Goal: Task Accomplishment & Management: Use online tool/utility

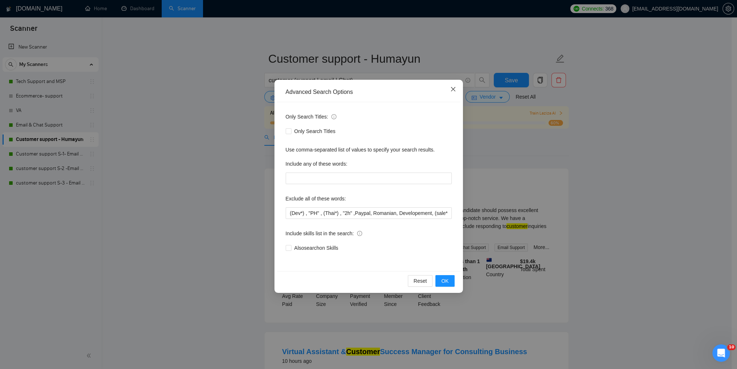
click at [456, 90] on span "Close" at bounding box center [453, 90] width 20 height 20
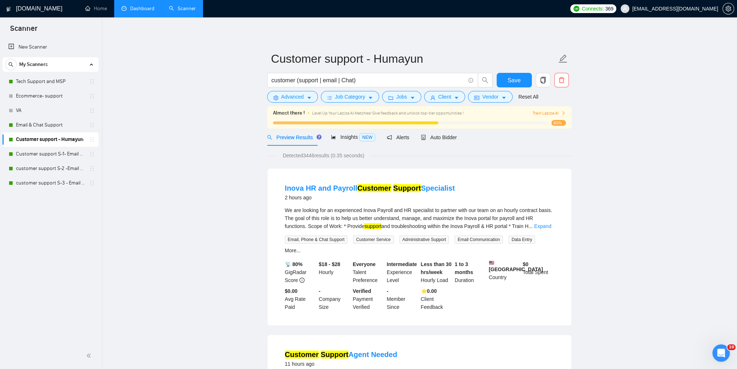
click at [140, 7] on link "Dashboard" at bounding box center [137, 8] width 33 height 6
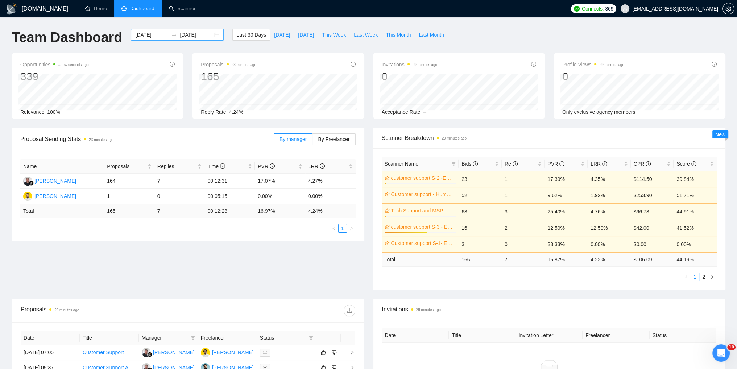
click at [191, 39] on div "[DATE] [DATE]" at bounding box center [177, 35] width 93 height 12
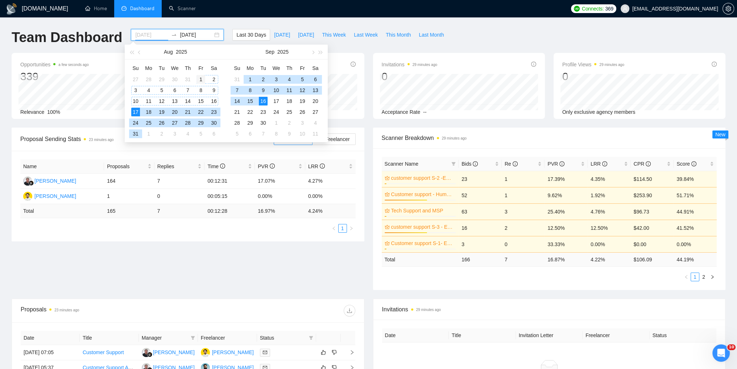
type input "[DATE]"
click at [199, 78] on div "1" at bounding box center [200, 79] width 9 height 9
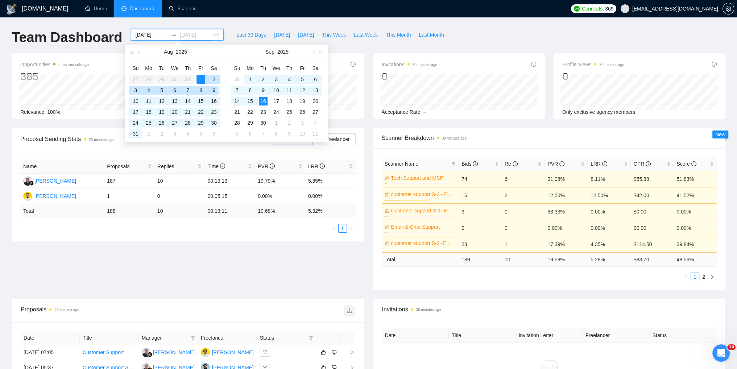
type input "[DATE]"
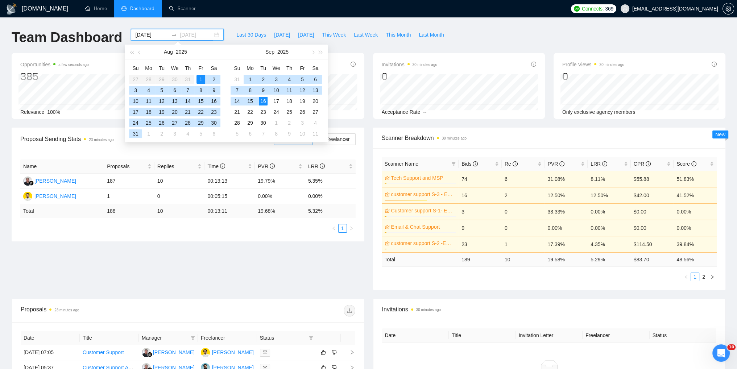
click at [264, 100] on div "16" at bounding box center [263, 101] width 9 height 9
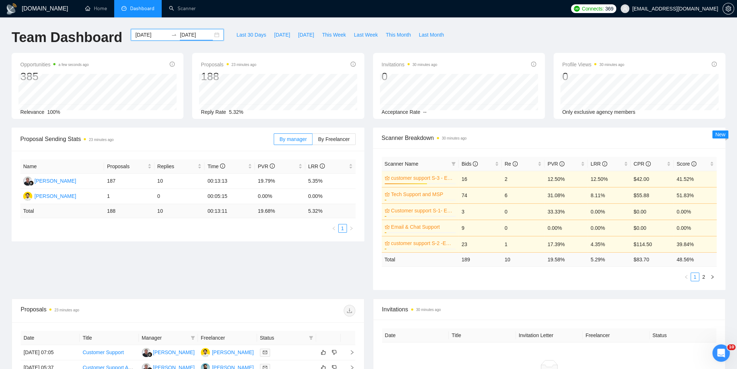
click at [211, 35] on div "2025-08-01 2025-09-16" at bounding box center [177, 35] width 93 height 12
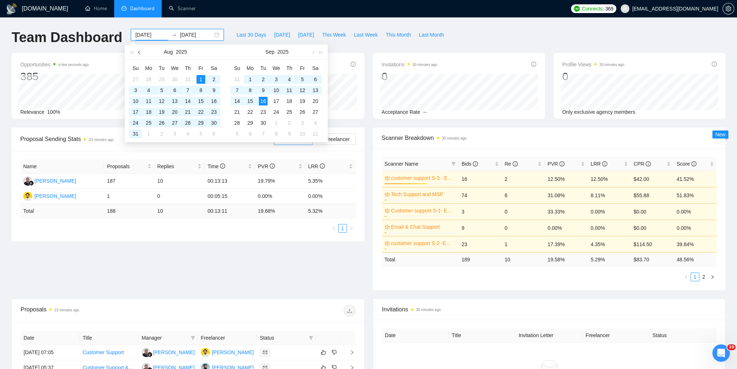
click at [141, 51] on button "button" at bounding box center [140, 52] width 8 height 15
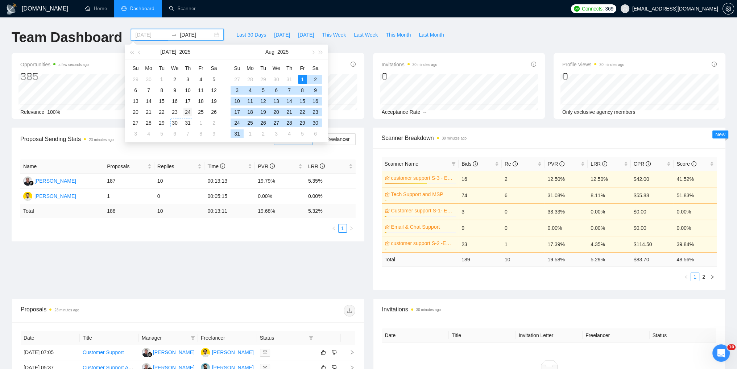
type input "2025-07-24"
click at [187, 112] on div "24" at bounding box center [187, 112] width 9 height 9
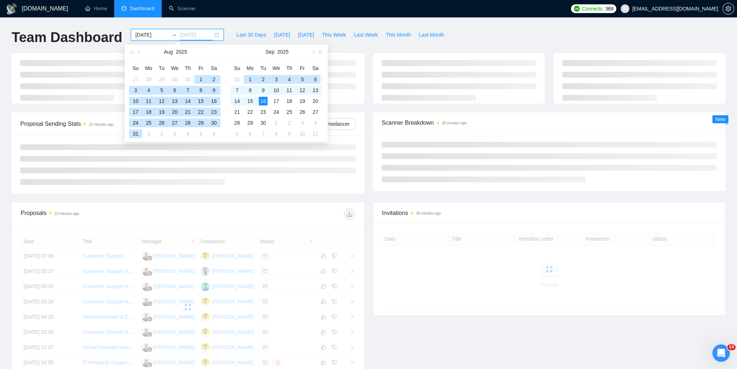
type input "[DATE]"
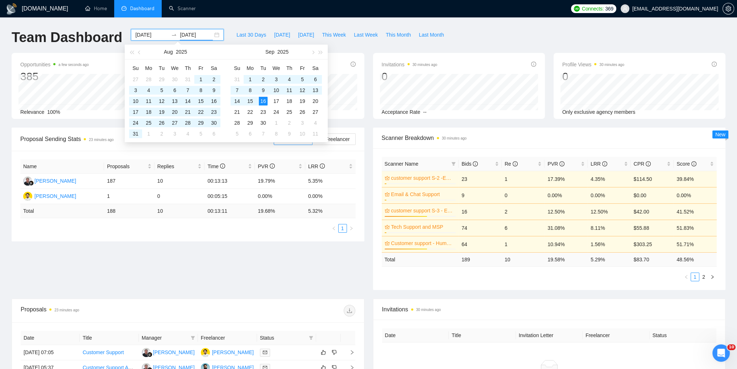
click at [184, 266] on div "Proposal Sending Stats 23 minutes ago By manager By Freelancer Name Proposals R…" at bounding box center [368, 213] width 723 height 171
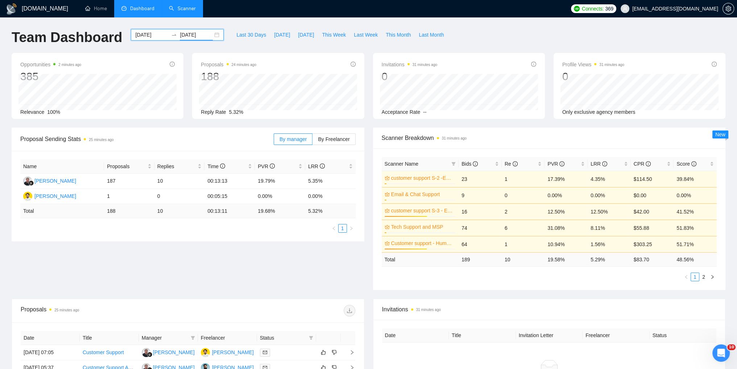
click at [184, 11] on link "Scanner" at bounding box center [182, 8] width 27 height 6
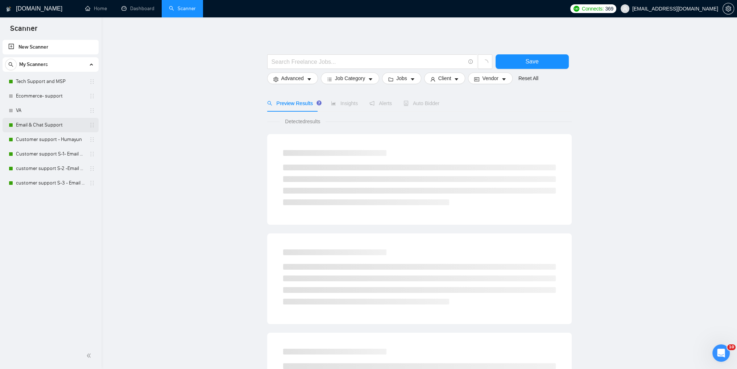
click at [44, 124] on link "Email & Chat Support" at bounding box center [50, 125] width 69 height 15
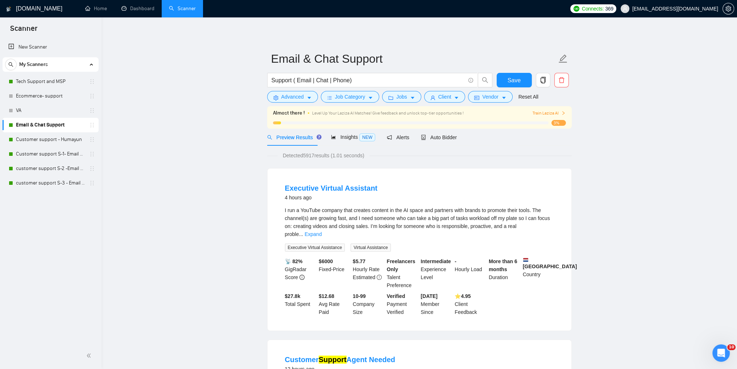
click at [481, 226] on div "I run a YouTube company that creates content in the AI space and partners with …" at bounding box center [419, 222] width 269 height 32
drag, startPoint x: 62, startPoint y: 182, endPoint x: 281, endPoint y: 198, distance: 218.8
click at [62, 182] on link "customer support S-3 - Email & Chat Support(Umair)" at bounding box center [50, 183] width 69 height 15
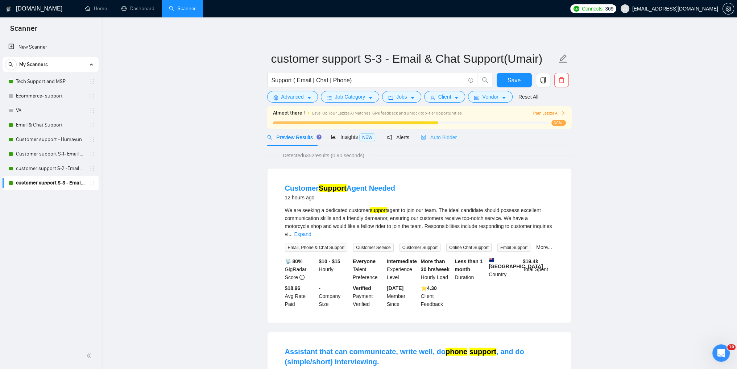
click at [422, 132] on div "Auto Bidder" at bounding box center [439, 137] width 36 height 17
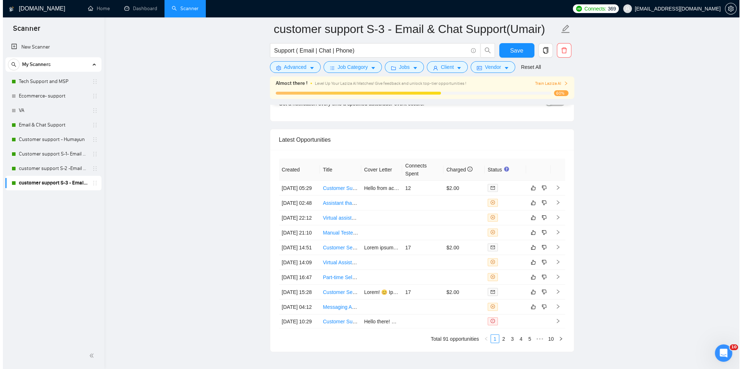
scroll to position [1767, 0]
click at [553, 205] on icon "right" at bounding box center [555, 202] width 5 height 5
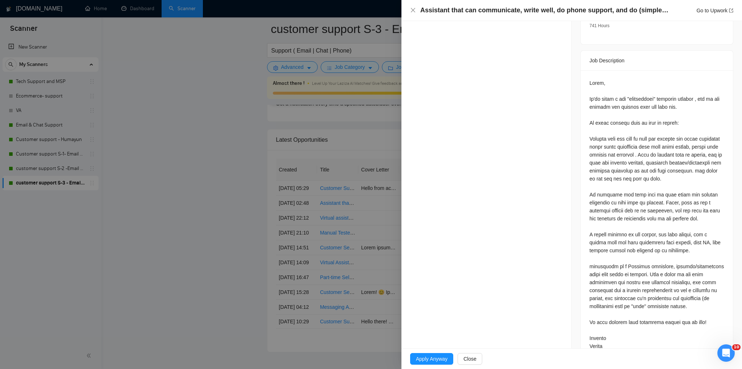
scroll to position [308, 0]
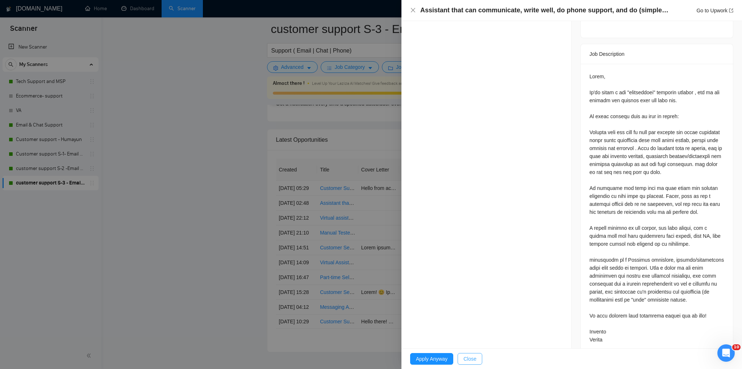
click at [477, 360] on button "Close" at bounding box center [470, 359] width 25 height 12
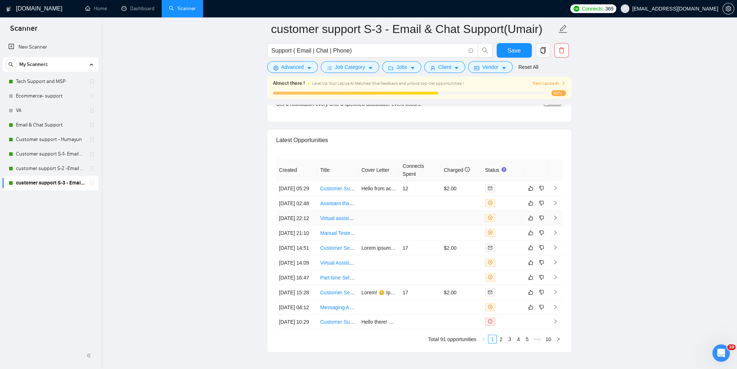
drag, startPoint x: 554, startPoint y: 235, endPoint x: 570, endPoint y: 238, distance: 15.8
click at [554, 220] on icon "right" at bounding box center [555, 217] width 5 height 5
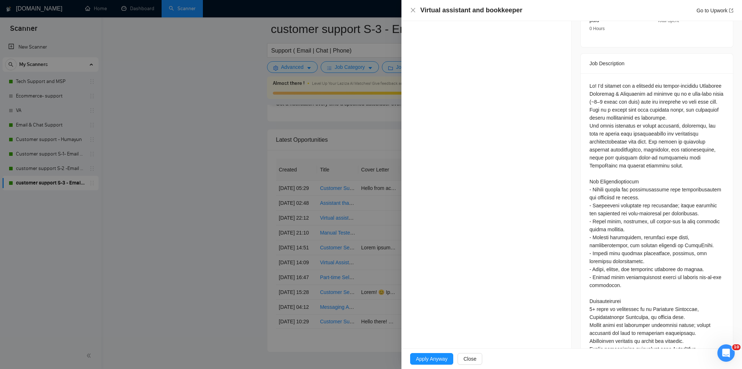
click at [413, 13] on div "Virtual assistant and bookkeeper Go to Upwork" at bounding box center [571, 10] width 323 height 9
click at [414, 9] on icon "close" at bounding box center [413, 10] width 6 height 6
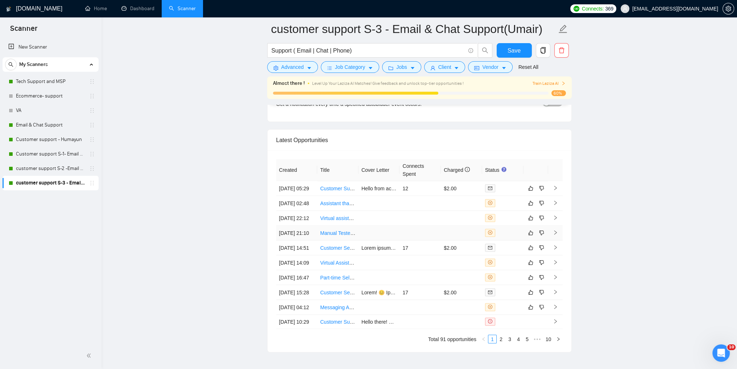
click at [555, 235] on icon "right" at bounding box center [555, 232] width 5 height 5
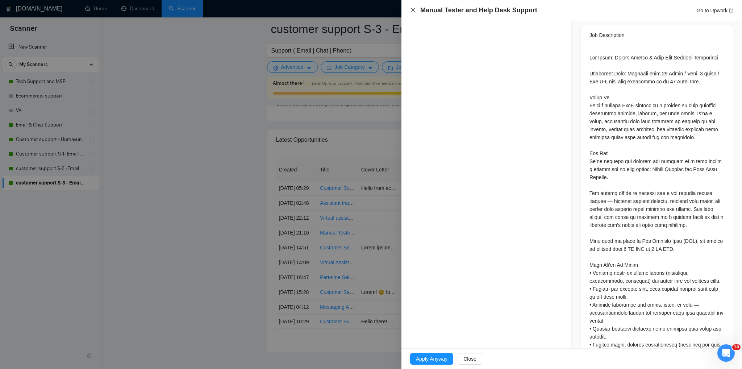
click at [415, 12] on icon "close" at bounding box center [413, 10] width 6 height 6
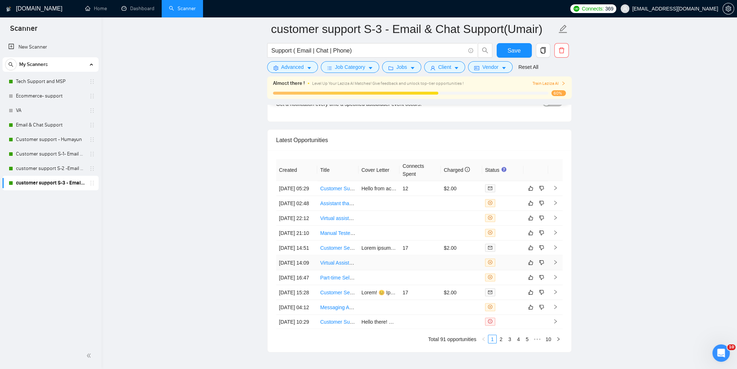
click at [552, 270] on td at bounding box center [555, 262] width 15 height 15
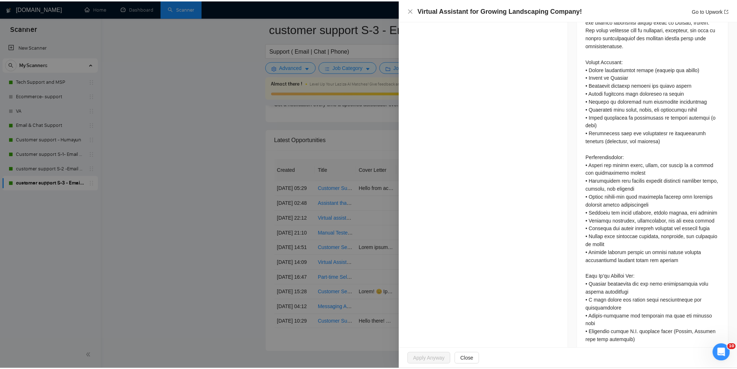
scroll to position [378, 0]
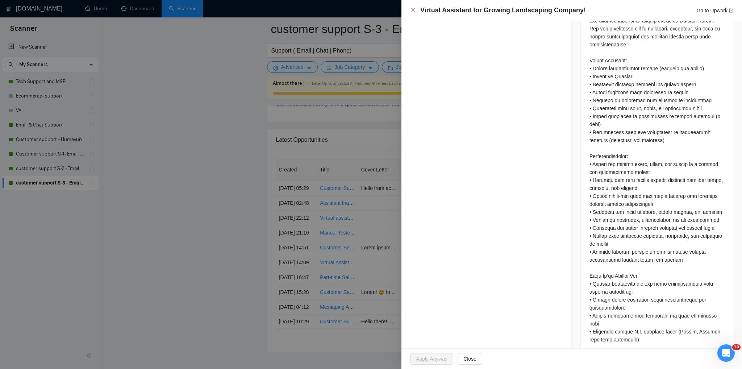
click at [413, 14] on div "Virtual Assistant for Growing Landscaping Company! Go to Upwork" at bounding box center [571, 10] width 323 height 9
click at [413, 10] on icon "close" at bounding box center [413, 10] width 4 height 4
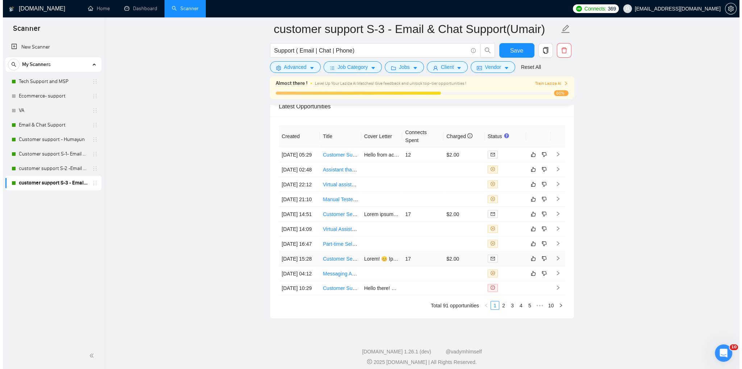
scroll to position [1876, 0]
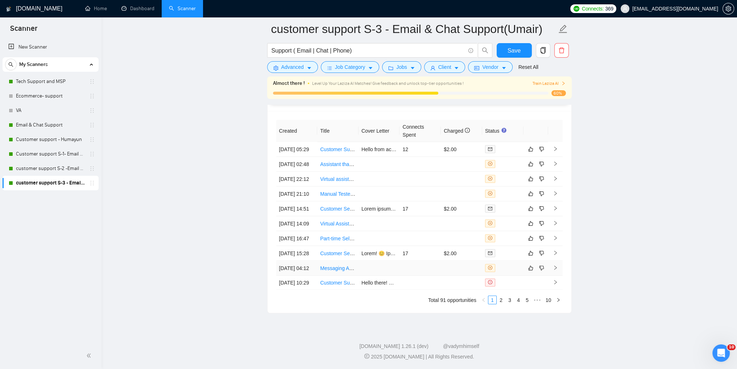
click at [555, 266] on icon "right" at bounding box center [555, 268] width 3 height 4
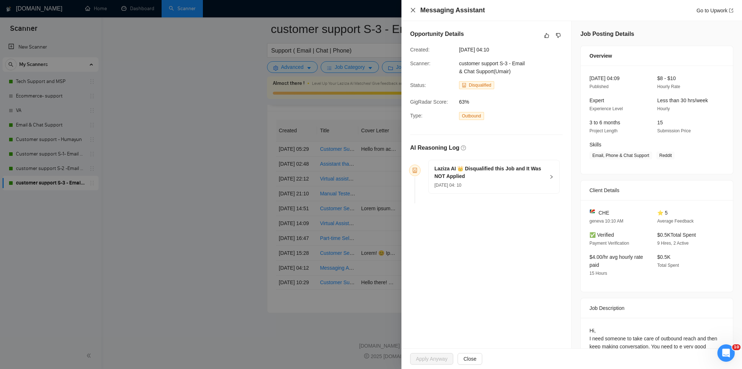
click at [415, 8] on icon "close" at bounding box center [413, 10] width 6 height 6
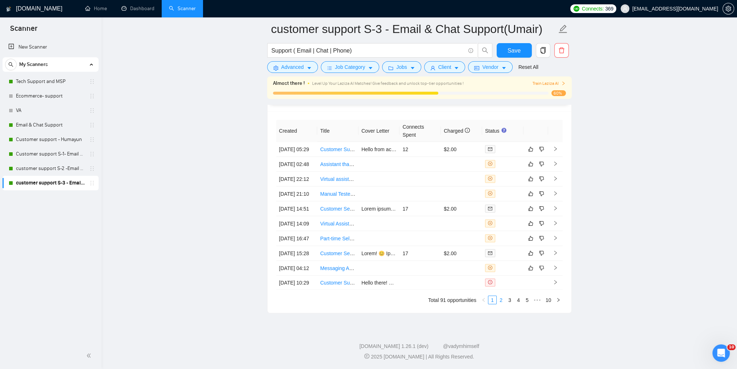
click at [503, 300] on link "2" at bounding box center [501, 300] width 8 height 8
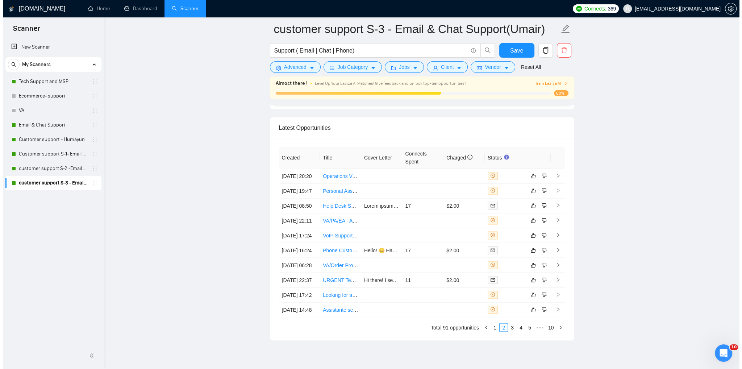
scroll to position [1767, 0]
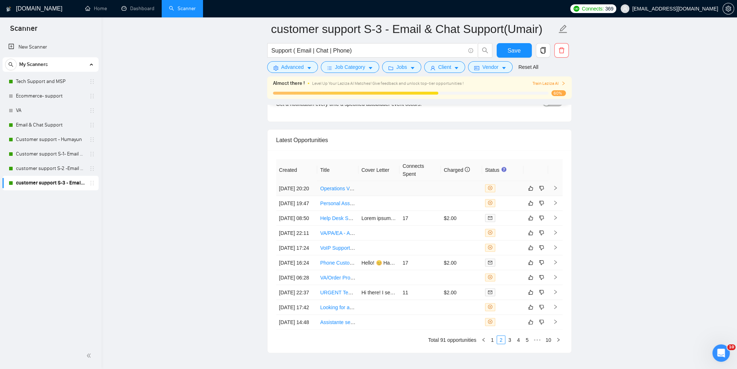
click at [555, 189] on icon "right" at bounding box center [555, 188] width 3 height 4
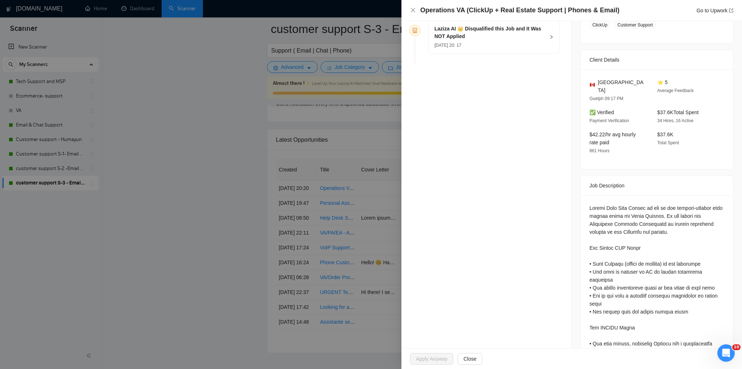
scroll to position [218, 0]
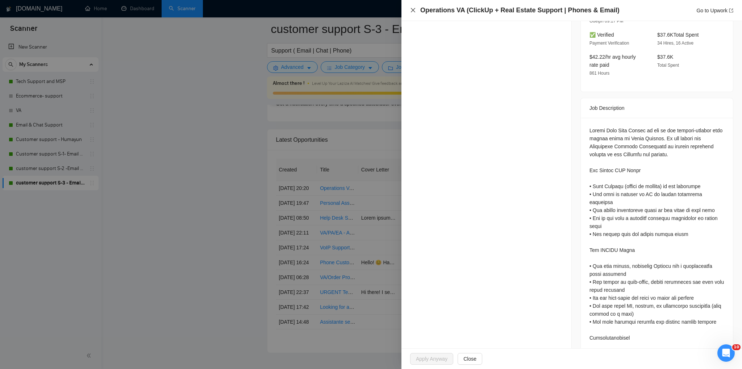
click at [412, 9] on icon "close" at bounding box center [413, 10] width 4 height 4
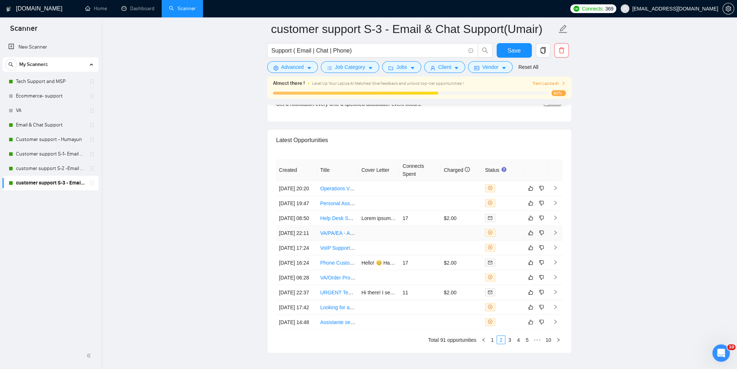
click at [556, 235] on icon "right" at bounding box center [555, 233] width 3 height 4
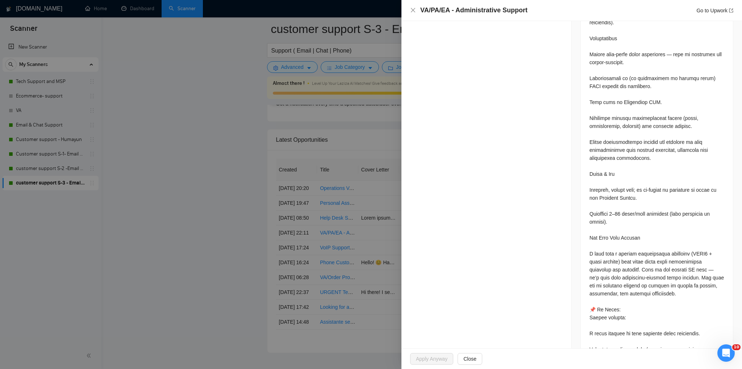
scroll to position [603, 0]
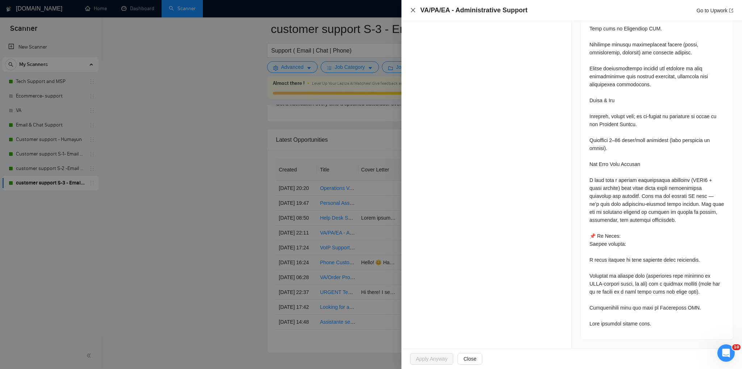
click at [414, 12] on icon "close" at bounding box center [413, 10] width 6 height 6
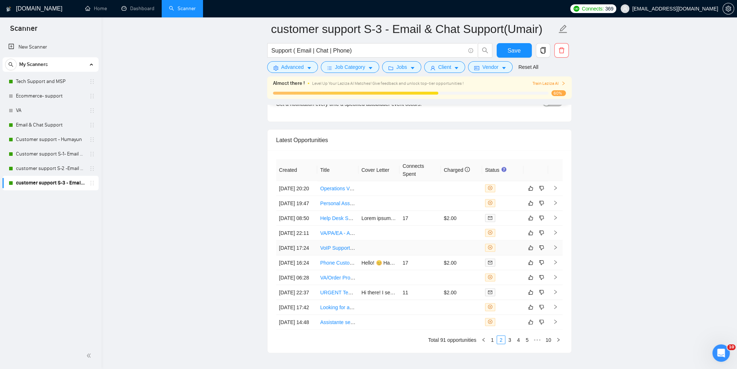
click at [555, 250] on icon "right" at bounding box center [555, 247] width 5 height 5
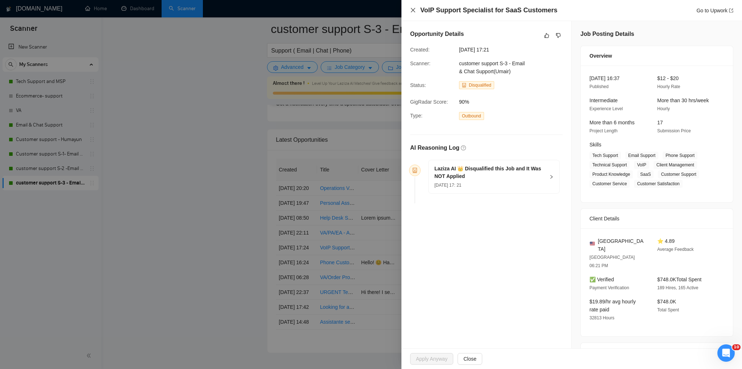
click at [413, 11] on icon "close" at bounding box center [413, 10] width 6 height 6
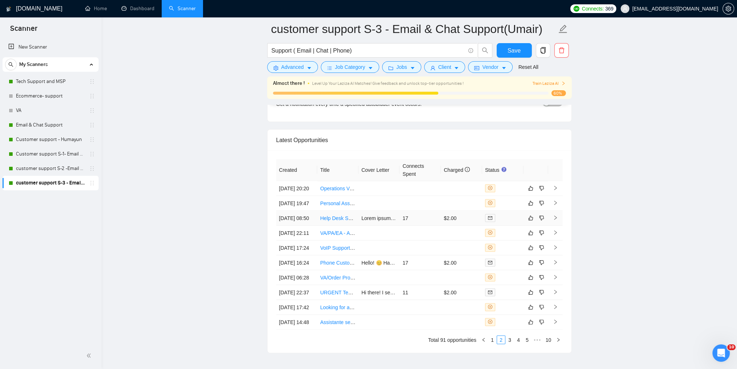
click at [555, 220] on icon "right" at bounding box center [555, 217] width 5 height 5
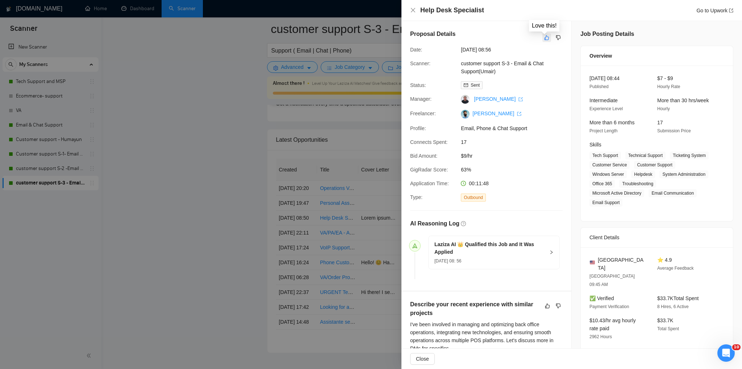
click at [545, 39] on icon "like" at bounding box center [547, 38] width 5 height 5
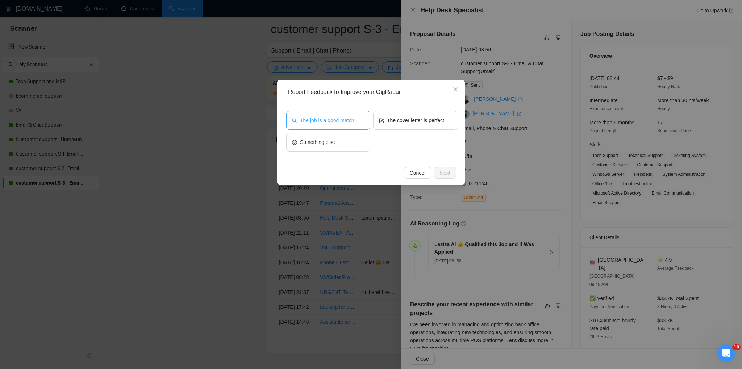
click at [331, 122] on span "The job is a good match" at bounding box center [327, 120] width 54 height 8
click at [452, 174] on button "Next" at bounding box center [445, 173] width 22 height 12
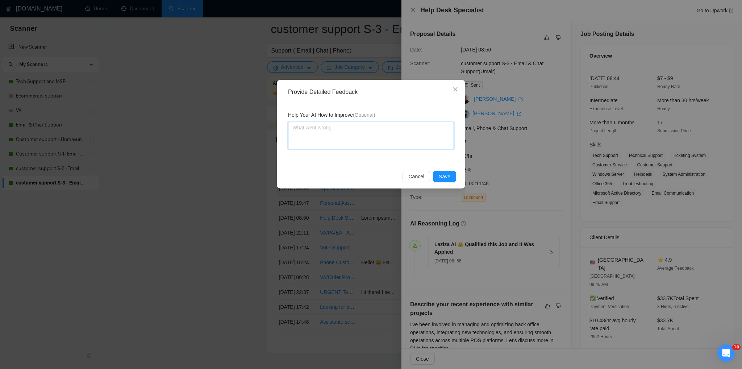
click at [309, 134] on textarea at bounding box center [371, 136] width 166 height 28
type textarea "Y"
type textarea "Yo"
type textarea "You"
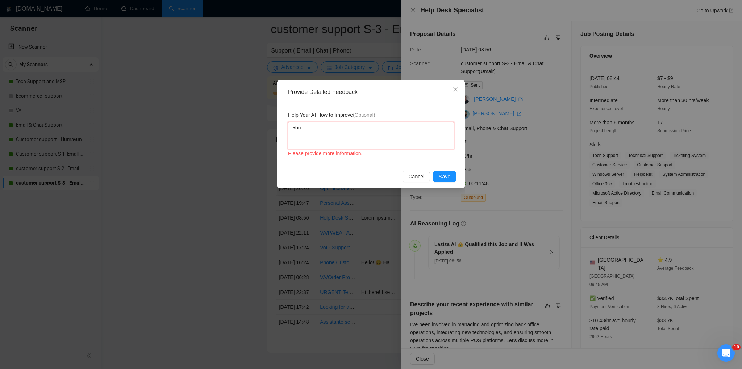
type textarea "You n"
type textarea "You ne"
type textarea "You neef"
type textarea "You neefd"
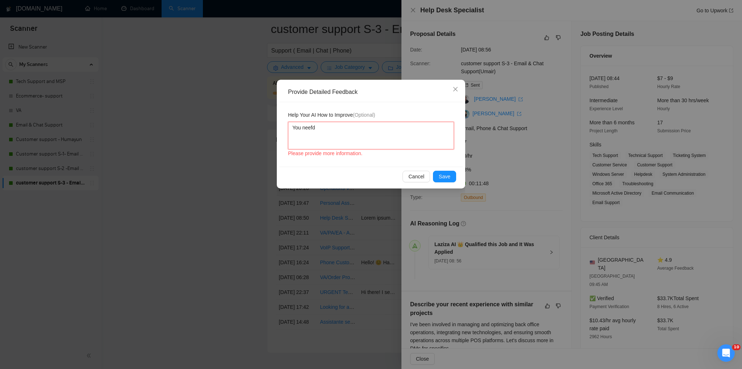
type textarea "You neefd"
type textarea "You neef"
type textarea "You nee"
type textarea "You ne"
type textarea "You n"
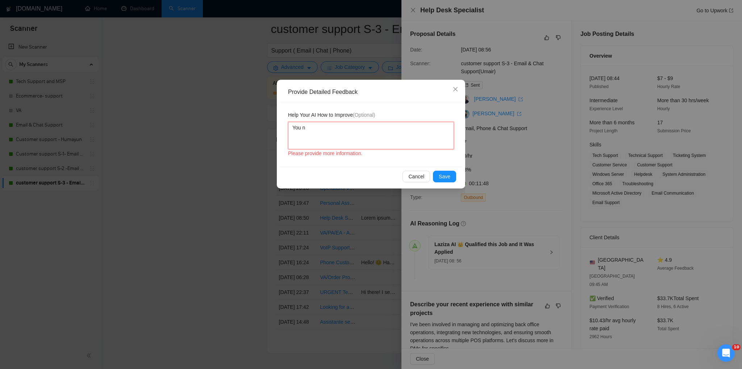
type textarea "You"
type textarea "Yo"
type textarea "Y"
type textarea "t"
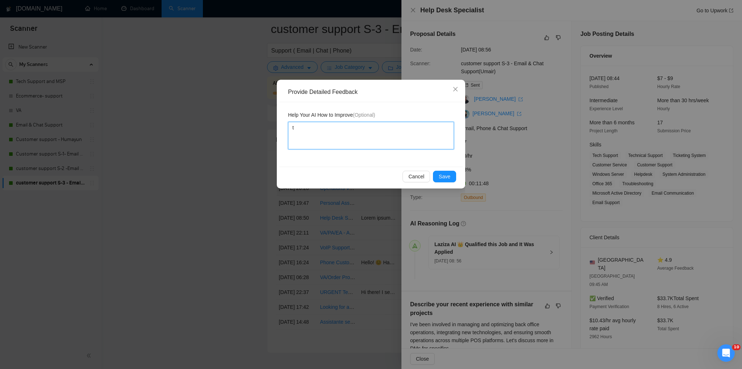
type textarea "th"
type textarea "thi"
type textarea "this"
type textarea "this j"
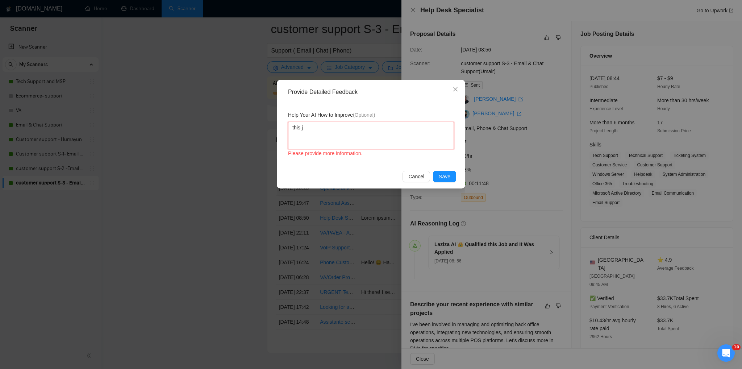
type textarea "this jo"
type textarea "this job"
type textarea "this job i"
type textarea "this job is"
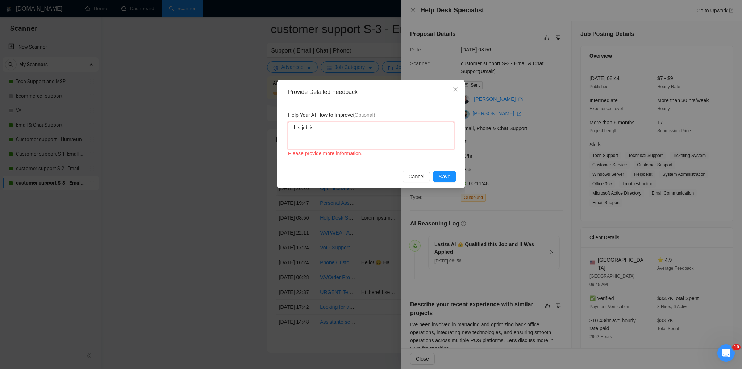
type textarea "this job is"
type textarea "this job is a"
type textarea "this job is a g"
type textarea "this job is a go"
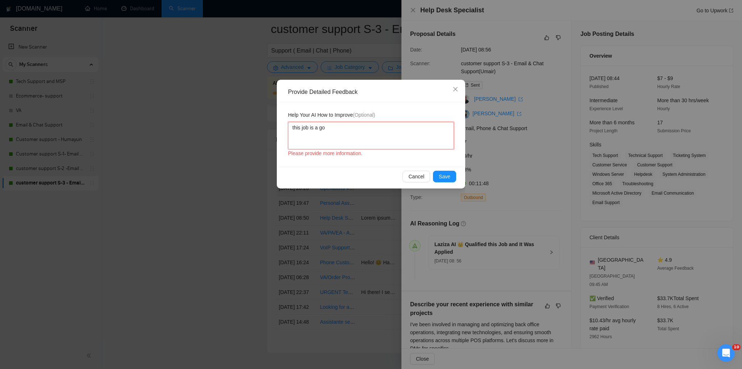
type textarea "this job is a goo"
type textarea "this job is a good"
type textarea "this job is a good m"
type textarea "this job is a good ma"
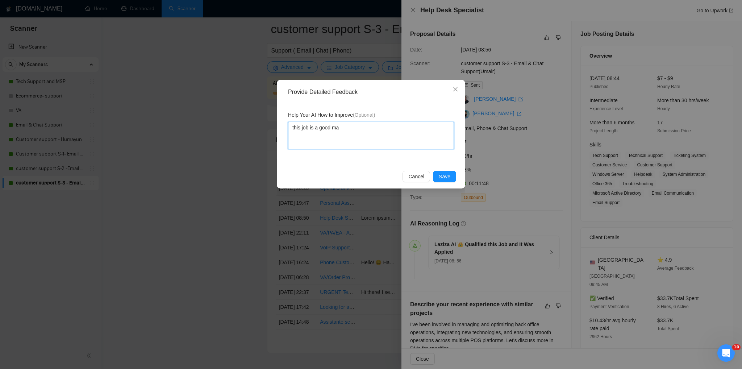
type textarea "this job is a good mat"
type textarea "this job is a good math"
type textarea "this job is a good mathc"
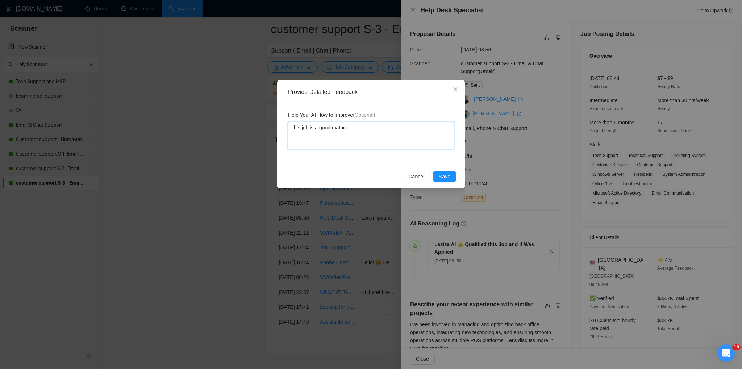
type textarea "this job is a good math"
type textarea "this job is a good mat"
type textarea "this job is a good matc"
type textarea "this job is a good match"
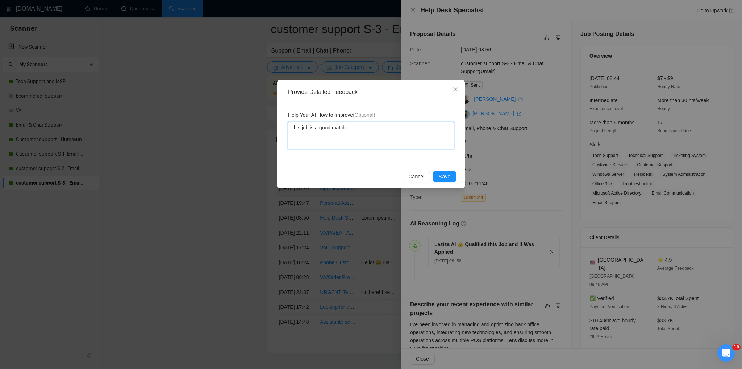
type textarea "this job is a good match a"
type textarea "this job is a good match as"
type textarea "this job is a good match as i"
type textarea "this job is a good match as it"
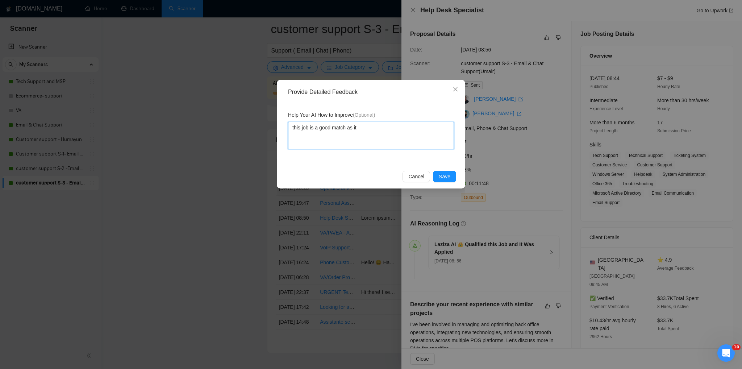
type textarea "this job is a good match as it"
type textarea "this job is a good match as it h"
type textarea "this job is a good match as it ha"
type textarea "this job is a good match as it has"
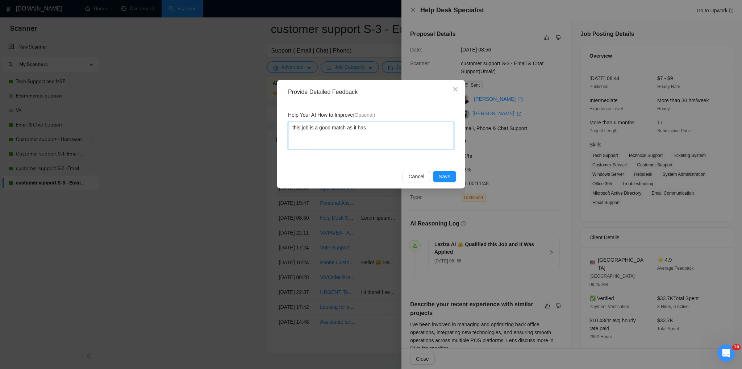
click at [294, 127] on textarea "this job is a good match as it has" at bounding box center [371, 136] width 166 height 28
type textarea "his job is a good match as it has"
type textarea "This job is a good match as it has"
click at [376, 128] on textarea "This job is a good match as it has" at bounding box center [371, 136] width 166 height 28
type textarea "This job is a good match as it has e"
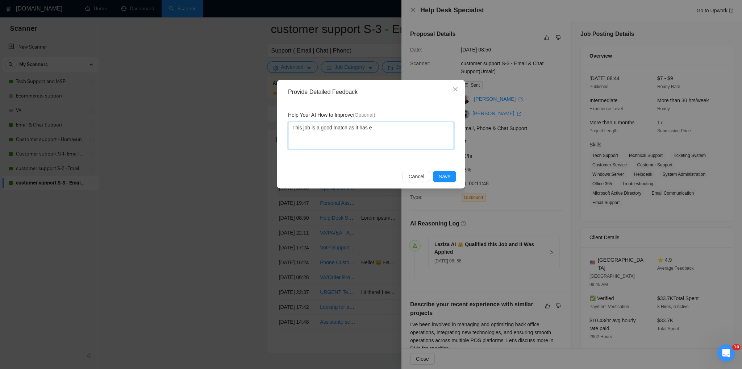
type textarea "This job is a good match as it has em"
type textarea "This job is a good match as it has ema"
type textarea "This job is a good match as it has emai"
type textarea "This job is a good match as it has email"
type textarea "This job is a good match as it has email a"
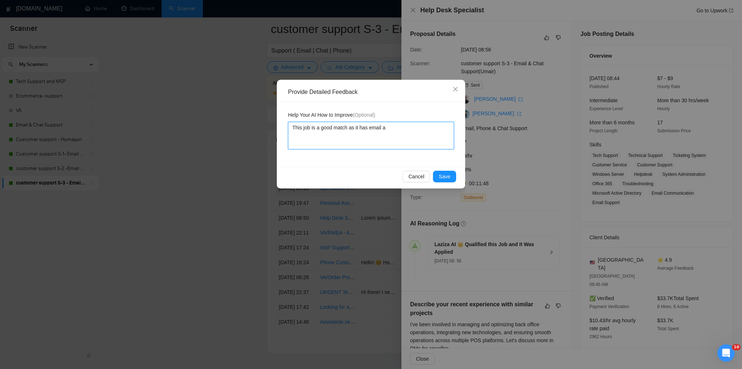
type textarea "This job is a good match as it has email an"
type textarea "This job is a good match as it has email and"
type textarea "This job is a good match as it has email an"
type textarea "This job is a good match as it has email a"
type textarea "This job is a good match as it has email"
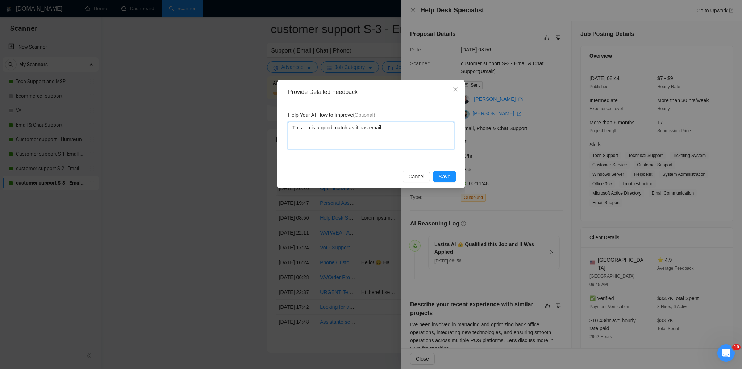
type textarea "This job is a good match as it has email"
type textarea "This job is a good match as it has email,"
type textarea "This job is a good match as it has email, c"
type textarea "This job is a good match as it has email, ch"
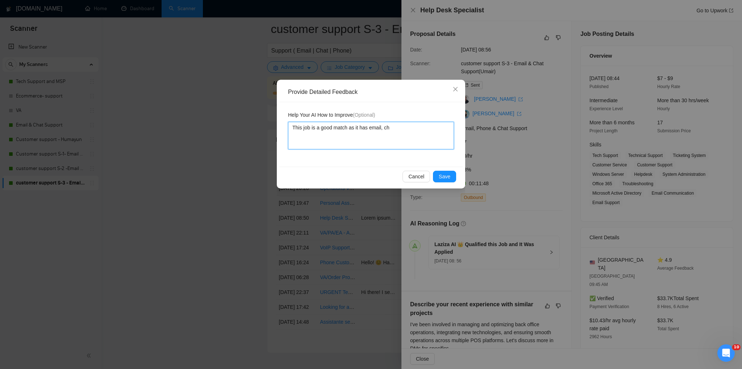
type textarea "This job is a good match as it has email, cha"
type textarea "This job is a good match as it has email, chat"
type textarea "This job is a good match as it has email, chat a"
type textarea "This job is a good match as it has email, chat an"
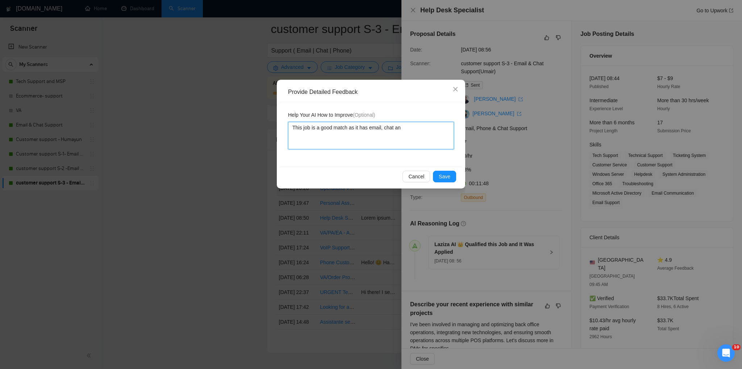
type textarea "This job is a good match as it has email, chat anc"
type textarea "This job is a good match as it has email, chat anc p"
type textarea "This job is a good match as it has email, chat anc"
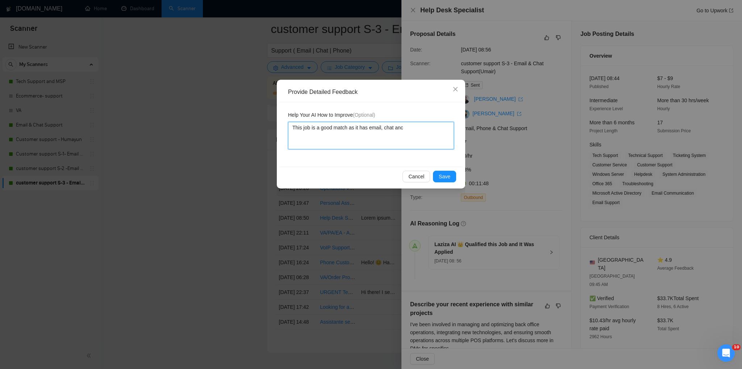
type textarea "This job is a good match as it has email, chat an"
type textarea "This job is a good match as it has email, chat and"
type textarea "This job is a good match as it has email, chat an"
type textarea "This job is a good match as it has email, chat and"
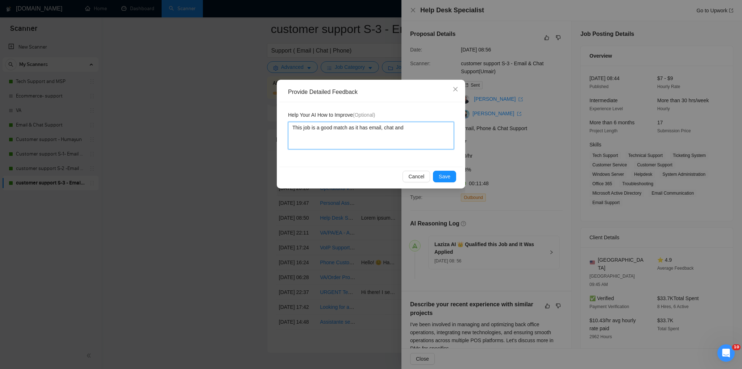
type textarea "This job is a good match as it has email, chat and e"
type textarea "This job is a good match as it has email, chat and em"
type textarea "This job is a good match as it has email, chat and ema"
type textarea "This job is a good match as it has email, chat and emai"
type textarea "This job is a good match as it has email, chat and email"
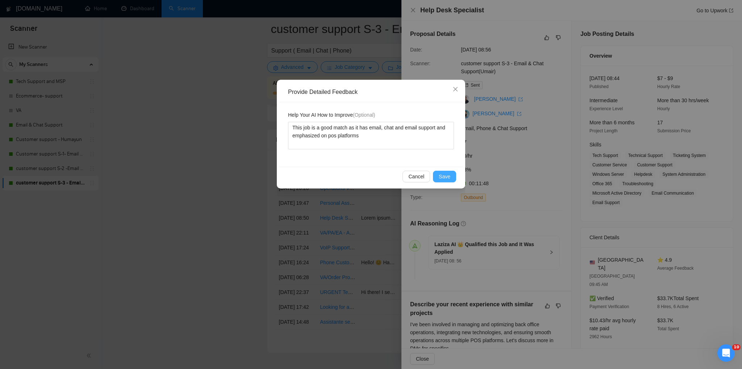
click at [448, 177] on span "Save" at bounding box center [445, 177] width 12 height 8
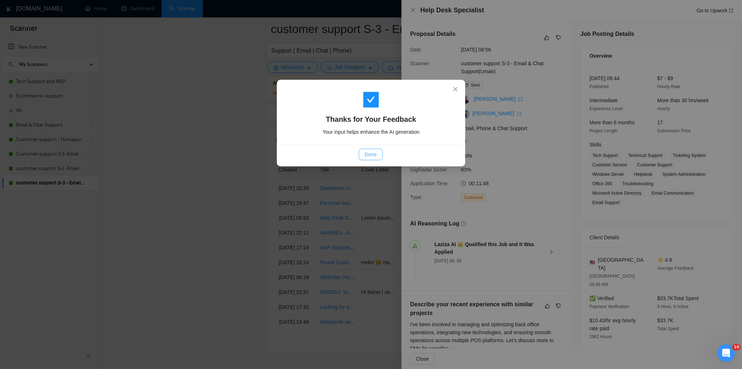
click at [367, 155] on span "Done" at bounding box center [371, 154] width 12 height 8
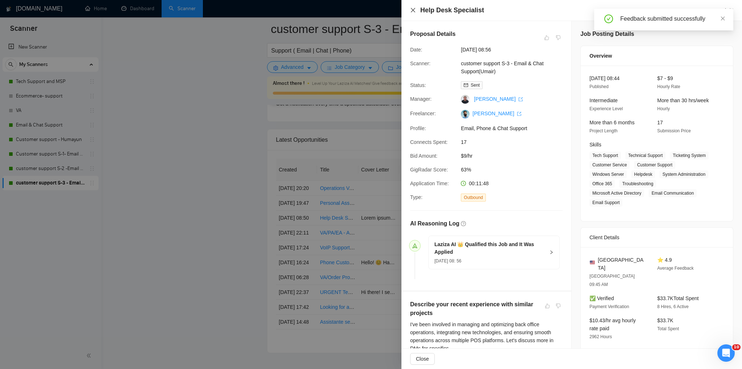
click at [415, 11] on icon "close" at bounding box center [413, 10] width 6 height 6
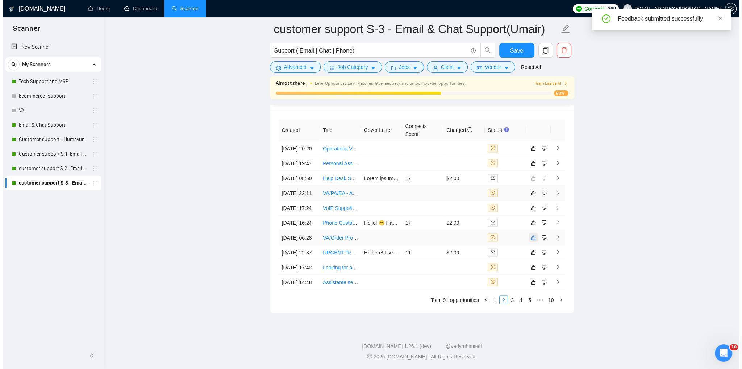
scroll to position [1840, 0]
click at [554, 225] on icon "right" at bounding box center [555, 222] width 3 height 4
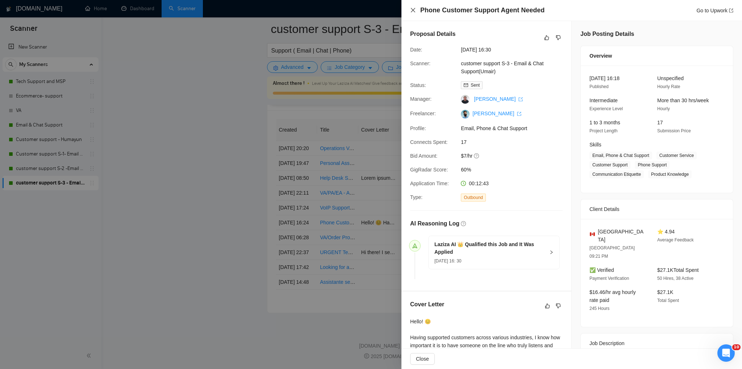
click at [412, 10] on icon "close" at bounding box center [413, 10] width 6 height 6
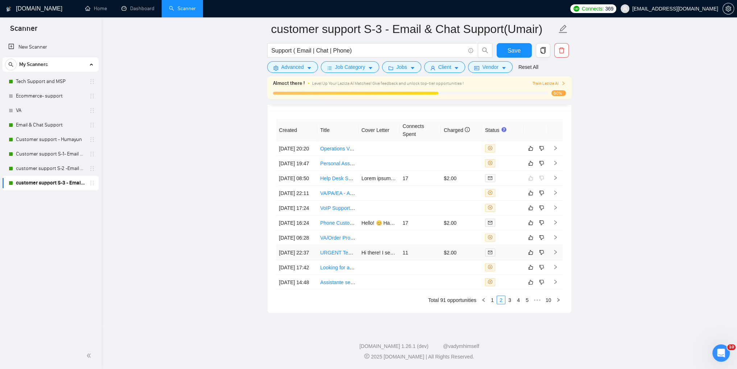
click at [554, 254] on icon "right" at bounding box center [555, 251] width 5 height 5
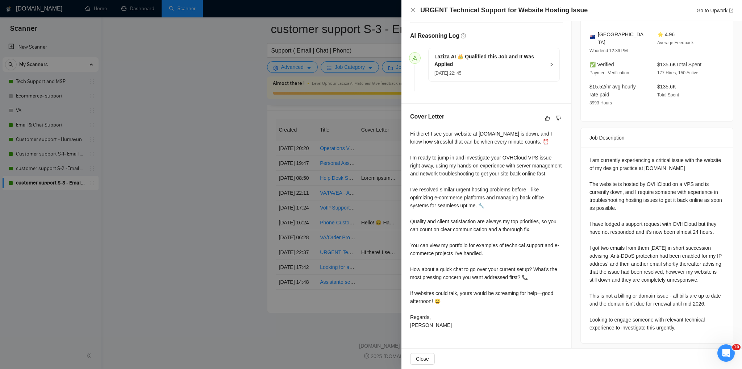
scroll to position [188, 0]
click at [650, 176] on div "I am currently experiencing a critical issue with the website of my design prac…" at bounding box center [657, 243] width 135 height 175
copy div "OVHCloud"
click at [415, 9] on icon "close" at bounding box center [413, 10] width 4 height 4
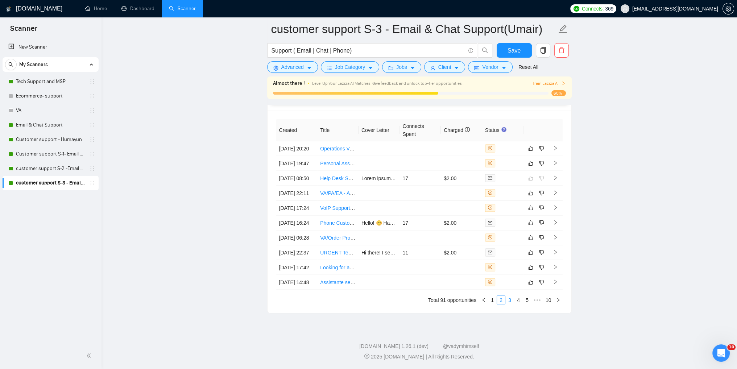
click at [508, 304] on link "3" at bounding box center [510, 300] width 8 height 8
click at [555, 160] on icon "right" at bounding box center [555, 162] width 5 height 5
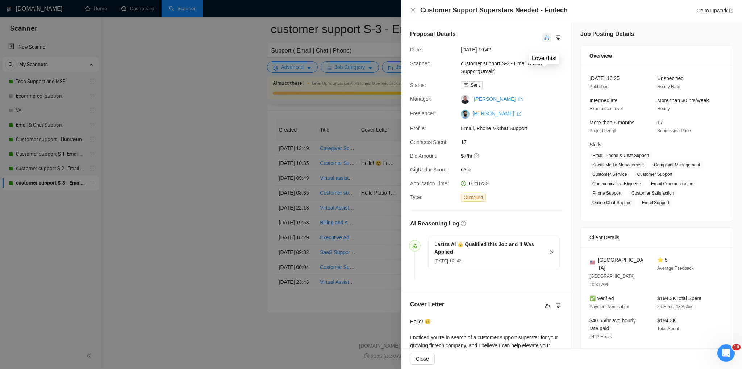
click at [545, 38] on icon "like" at bounding box center [547, 38] width 5 height 6
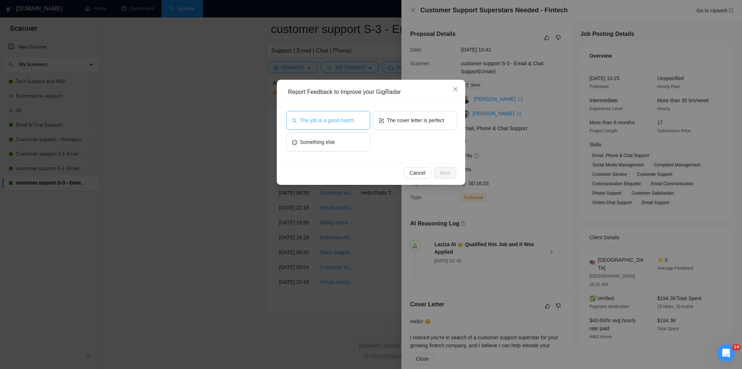
click at [323, 126] on button "The job is a good match" at bounding box center [328, 120] width 84 height 19
click at [454, 92] on icon "close" at bounding box center [456, 89] width 6 height 6
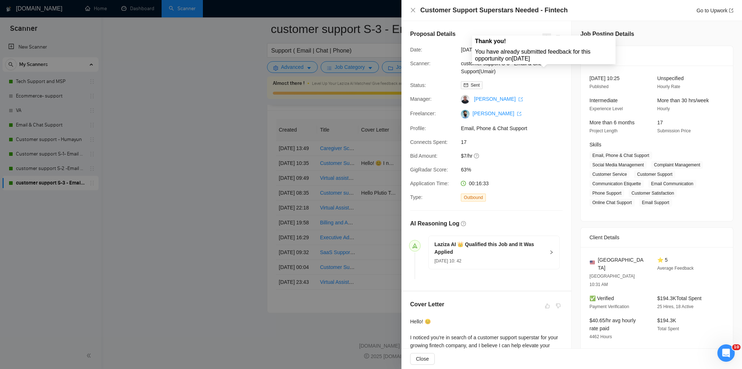
click at [545, 40] on span at bounding box center [547, 37] width 9 height 9
click at [544, 40] on span at bounding box center [547, 37] width 9 height 9
click at [411, 12] on icon "close" at bounding box center [413, 10] width 6 height 6
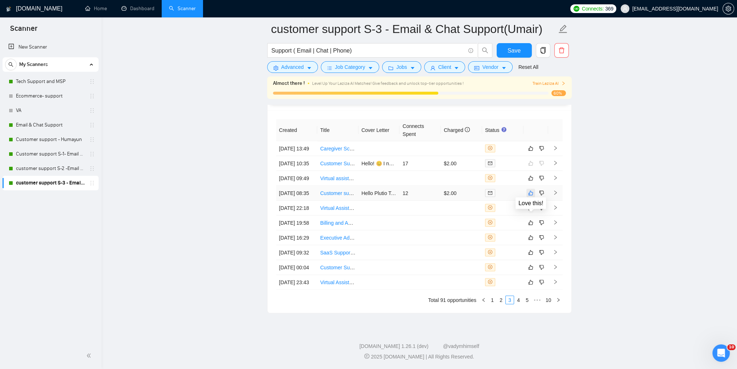
click at [528, 189] on button "button" at bounding box center [530, 193] width 9 height 9
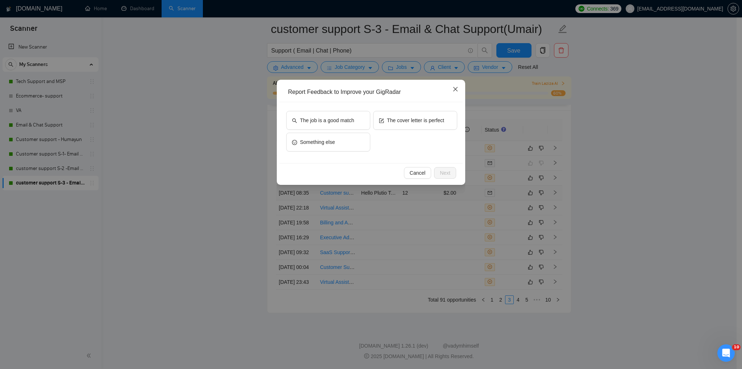
click at [459, 88] on span "Close" at bounding box center [456, 90] width 20 height 20
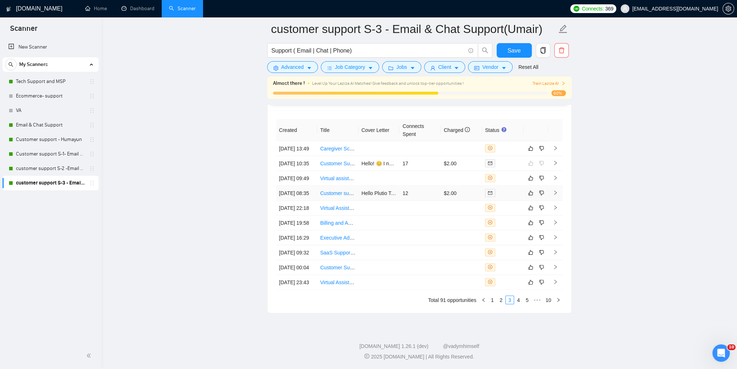
click at [558, 186] on td at bounding box center [555, 193] width 15 height 15
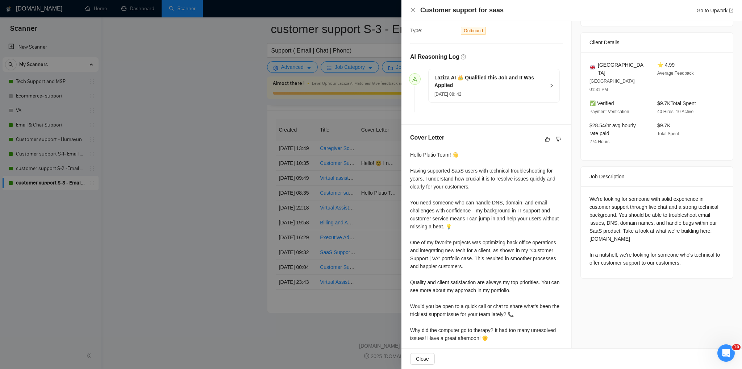
scroll to position [181, 0]
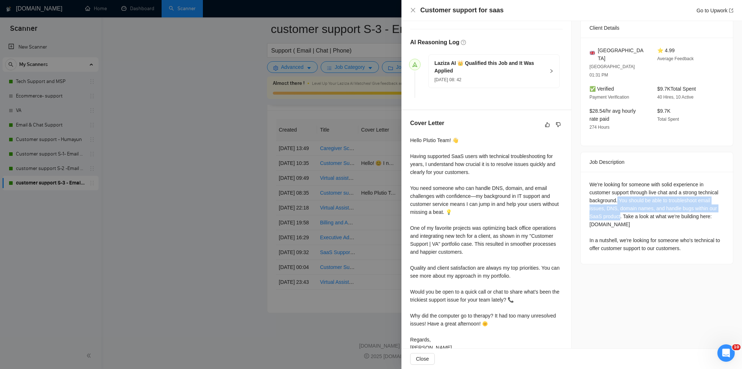
drag, startPoint x: 615, startPoint y: 185, endPoint x: 617, endPoint y: 200, distance: 15.3
click at [617, 200] on div "We’re looking for someone with solid experience in customer support through liv…" at bounding box center [657, 217] width 135 height 72
copy div "You should be able to troubleshoot email issues, DNS, domain names, and handle …"
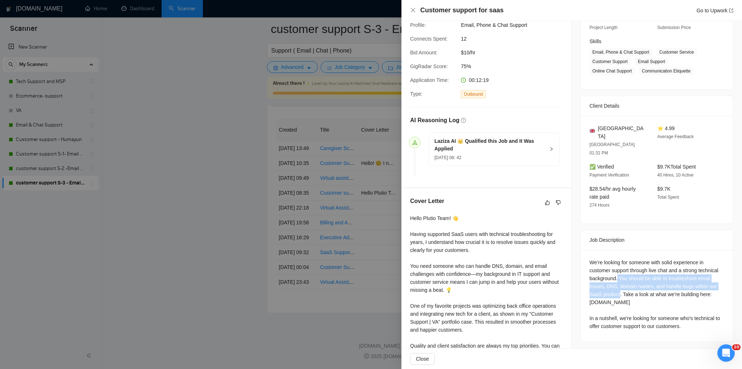
scroll to position [0, 0]
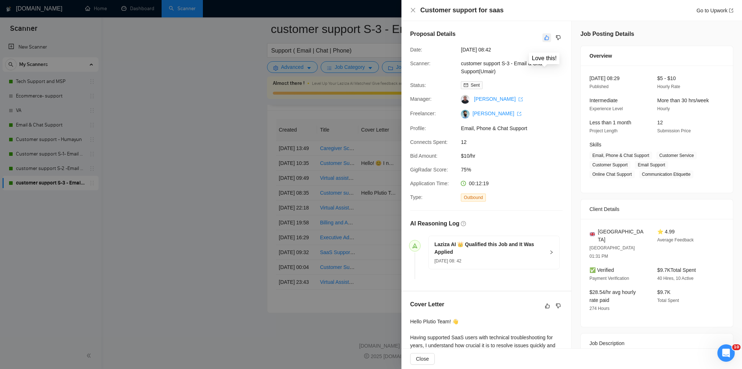
click at [543, 38] on button "button" at bounding box center [547, 37] width 9 height 9
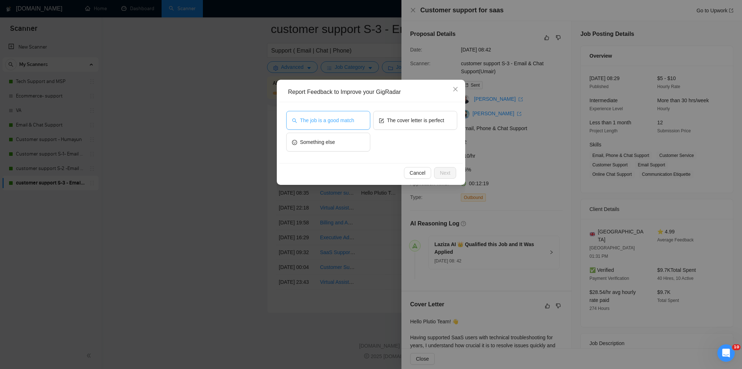
click at [340, 119] on span "The job is a good match" at bounding box center [327, 120] width 54 height 8
click at [443, 174] on span "Next" at bounding box center [445, 173] width 11 height 8
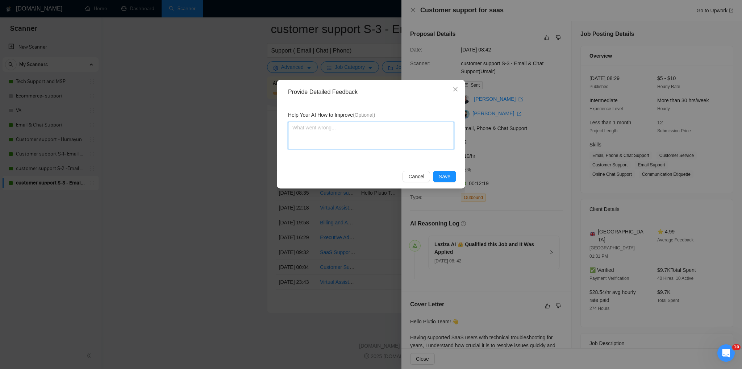
click at [331, 134] on textarea at bounding box center [371, 136] width 166 height 28
paste textarea "You should be able to troubleshoot email issues, DNS, domain names, and handle …"
click at [294, 128] on textarea "You should be able to troubleshoot email issues, DNS, domain names, and handle …" at bounding box center [371, 136] width 166 height 28
drag, startPoint x: 340, startPoint y: 128, endPoint x: 303, endPoint y: 128, distance: 37.0
click at [303, 128] on textarea "You should be able to troubleshoot email issues, DNS, domain names, and handle …" at bounding box center [371, 136] width 166 height 28
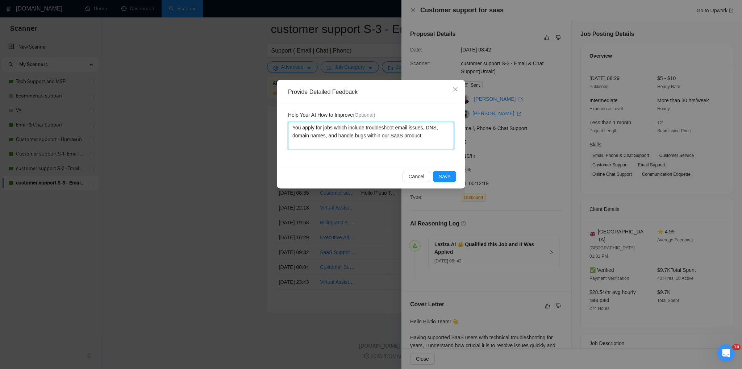
click at [301, 128] on textarea "You apply for jobs which include troubleshoot email issues, DNS, domain names, …" at bounding box center [371, 136] width 166 height 28
drag, startPoint x: 379, startPoint y: 136, endPoint x: 434, endPoint y: 136, distance: 54.4
click at [434, 136] on textarea "You should apply for jobs which include troubleshoot email issues, DNS, domain …" at bounding box center [371, 136] width 166 height 28
click at [446, 177] on span "Save" at bounding box center [445, 177] width 12 height 8
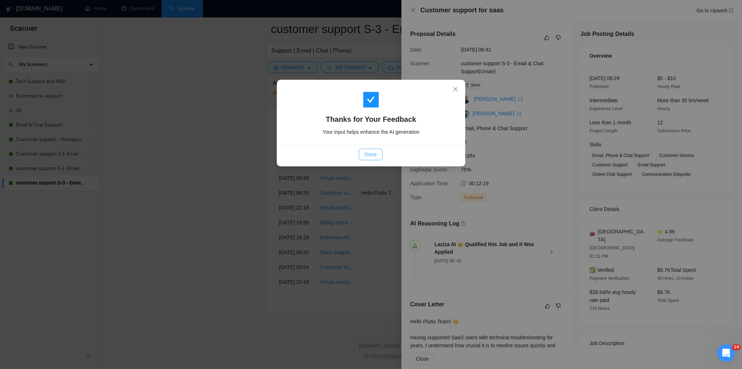
click at [365, 154] on span "Done" at bounding box center [371, 154] width 12 height 8
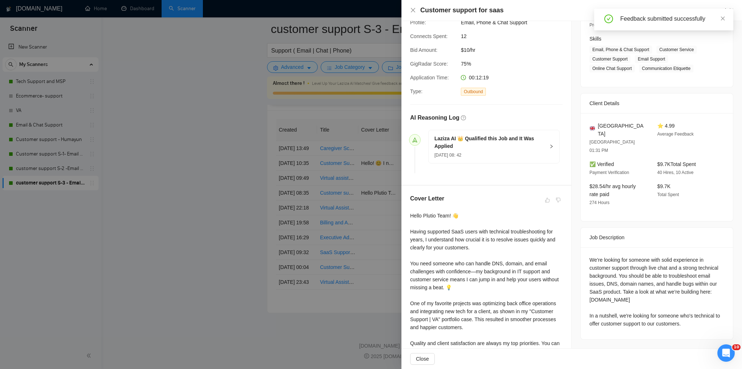
scroll to position [196, 0]
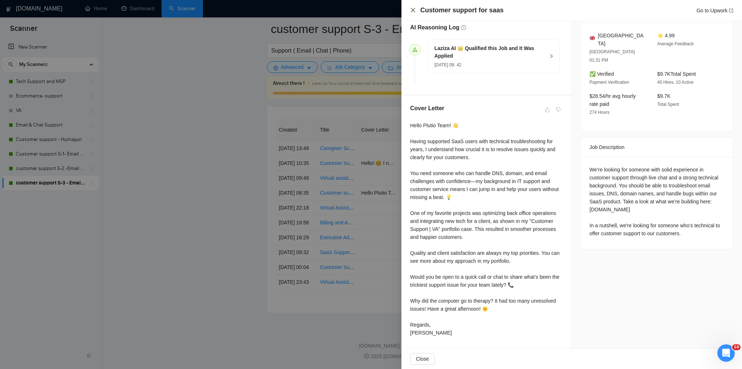
click at [413, 12] on icon "close" at bounding box center [413, 10] width 6 height 6
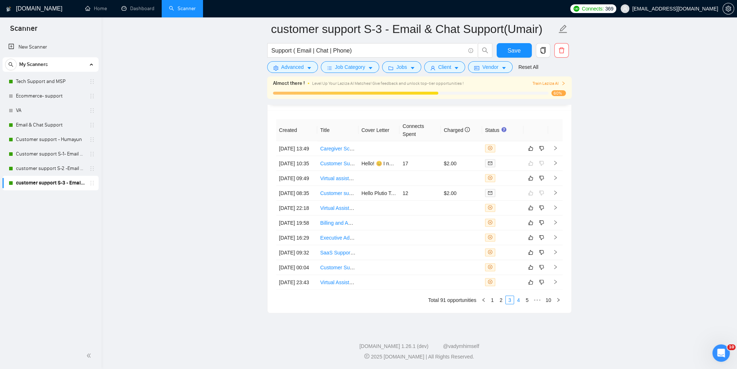
click at [516, 304] on link "4" at bounding box center [518, 300] width 8 height 8
click at [518, 304] on link "5" at bounding box center [518, 300] width 8 height 8
click at [472, 304] on link "1" at bounding box center [472, 300] width 8 height 8
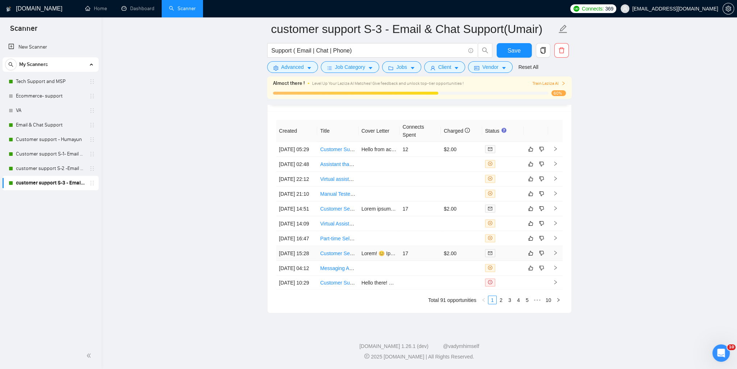
click at [553, 255] on icon "right" at bounding box center [555, 252] width 5 height 5
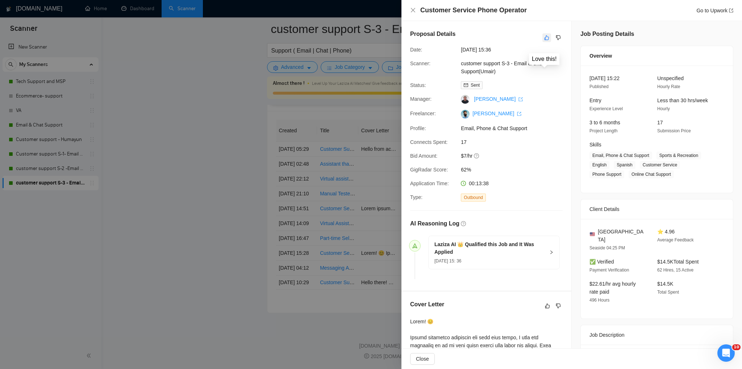
click at [543, 37] on button "button" at bounding box center [547, 37] width 9 height 9
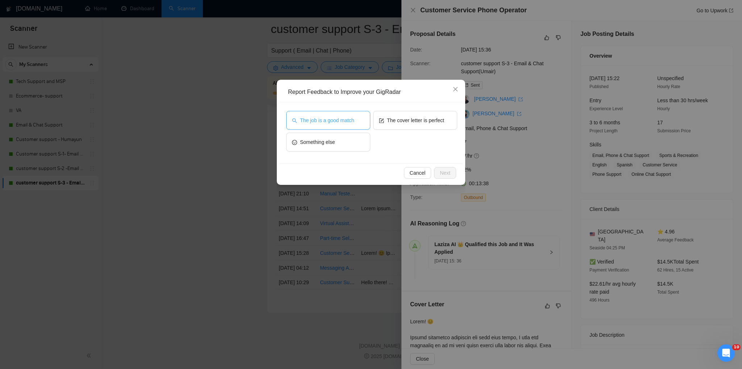
click at [328, 119] on span "The job is a good match" at bounding box center [327, 120] width 54 height 8
click at [451, 174] on button "Next" at bounding box center [445, 173] width 22 height 12
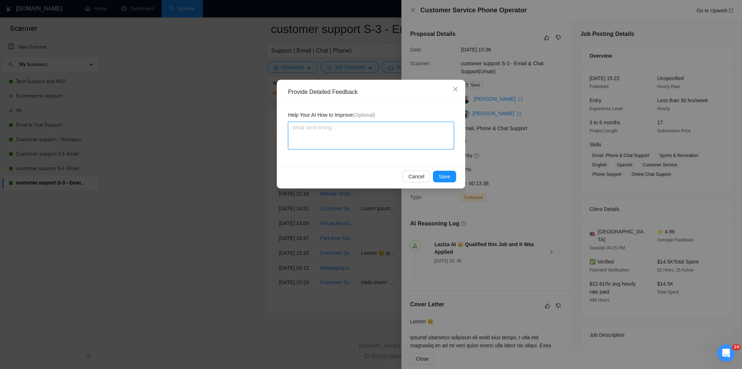
click at [322, 132] on textarea at bounding box center [371, 136] width 166 height 28
click at [374, 136] on textarea "This Job is a good match as it includes the essentials such as phone support an…" at bounding box center [371, 136] width 166 height 28
click at [450, 181] on button "Save" at bounding box center [444, 177] width 23 height 12
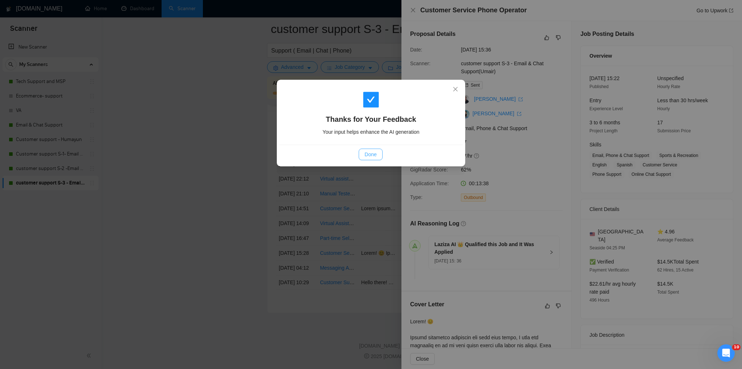
click at [374, 152] on span "Done" at bounding box center [371, 154] width 12 height 8
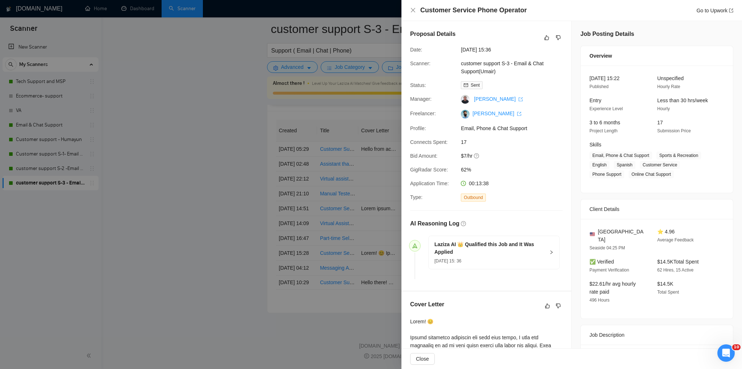
click at [416, 12] on div "Customer Service Phone Operator Go to Upwork" at bounding box center [571, 10] width 323 height 9
click at [412, 11] on icon "close" at bounding box center [413, 10] width 6 height 6
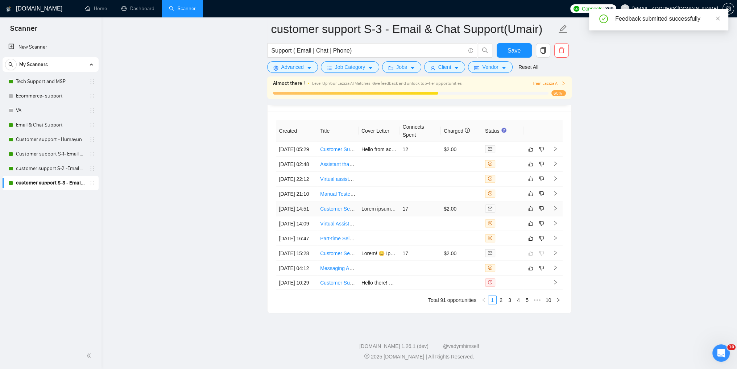
click at [554, 206] on icon "right" at bounding box center [555, 208] width 5 height 5
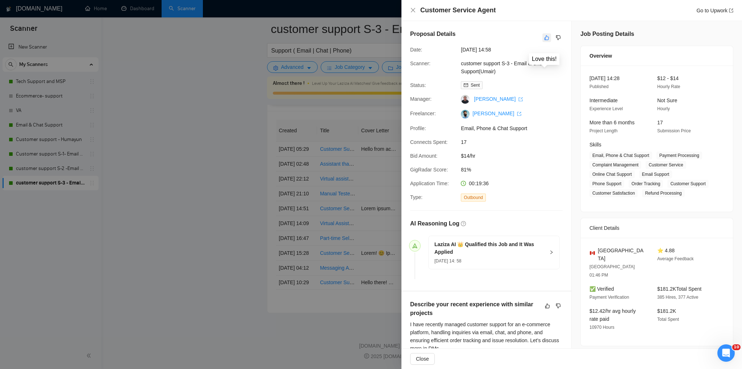
click at [545, 40] on icon "like" at bounding box center [547, 38] width 5 height 6
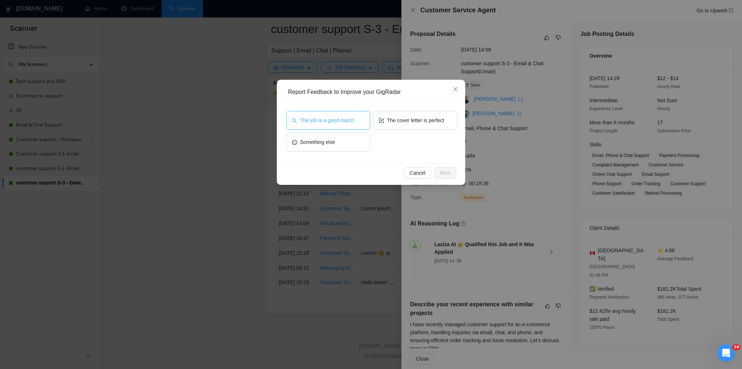
click at [312, 119] on span "The job is a good match" at bounding box center [327, 120] width 54 height 8
click at [450, 171] on span "Next" at bounding box center [445, 173] width 11 height 8
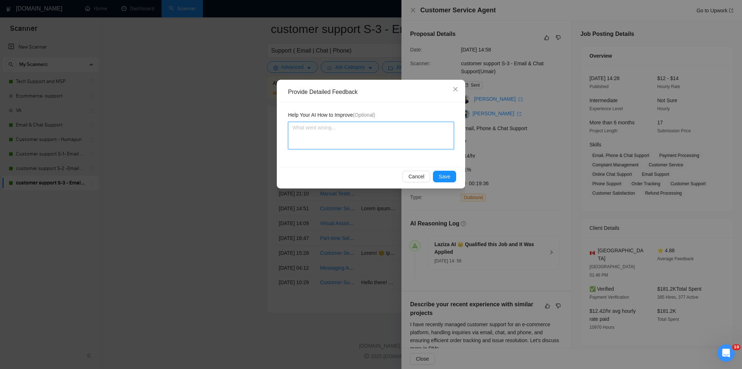
click at [296, 132] on textarea at bounding box center [371, 136] width 166 height 28
drag, startPoint x: 426, startPoint y: 131, endPoint x: 425, endPoint y: 128, distance: 3.8
click at [425, 128] on textarea "Apply for more jobs like this which include the phone and emial hat suppot even…" at bounding box center [371, 136] width 166 height 28
click at [439, 126] on textarea "Apply for more jobs like this which include the phone and e-mial hat suppot eve…" at bounding box center [371, 136] width 166 height 28
click at [428, 138] on textarea "Apply for more jobs like this which include the phone and e-mial chat support e…" at bounding box center [371, 136] width 166 height 28
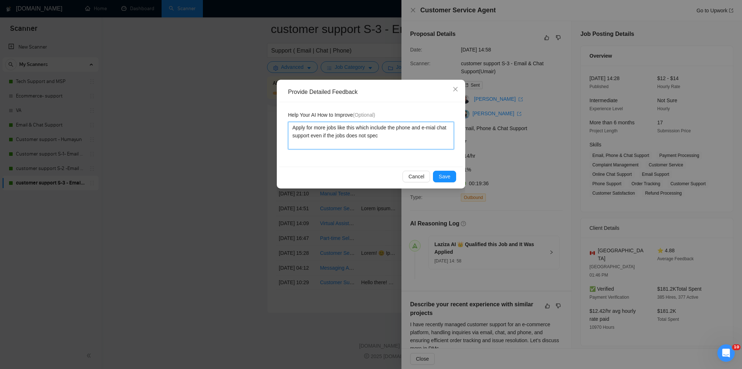
click at [432, 128] on textarea "Apply for more jobs like this which include the phone and e-mial chat support e…" at bounding box center [371, 136] width 166 height 28
click at [390, 137] on textarea "Apply for more jobs like this which include the phone and e-mail chat support e…" at bounding box center [371, 136] width 166 height 28
click at [297, 137] on textarea "Apply for more jobs like this which include customer interactions via emial liv…" at bounding box center [371, 136] width 166 height 28
click at [373, 151] on div "Help Your AI How to Improve (Optional) Apply for more jobs like this which incl…" at bounding box center [371, 134] width 183 height 65
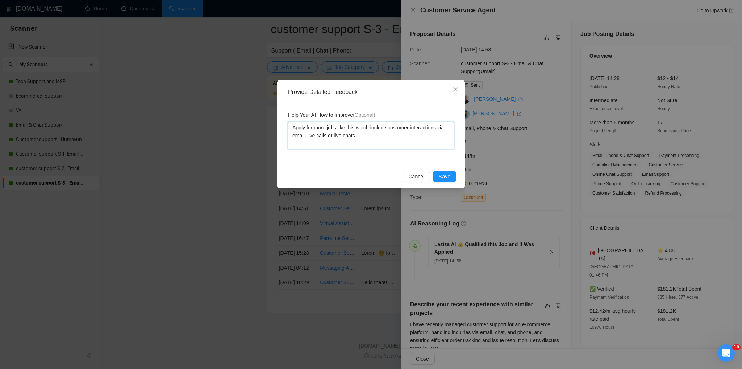
click at [382, 136] on textarea "Apply for more jobs like this which include customer interactions via email, li…" at bounding box center [371, 136] width 166 height 28
click at [445, 178] on span "Save" at bounding box center [445, 177] width 12 height 8
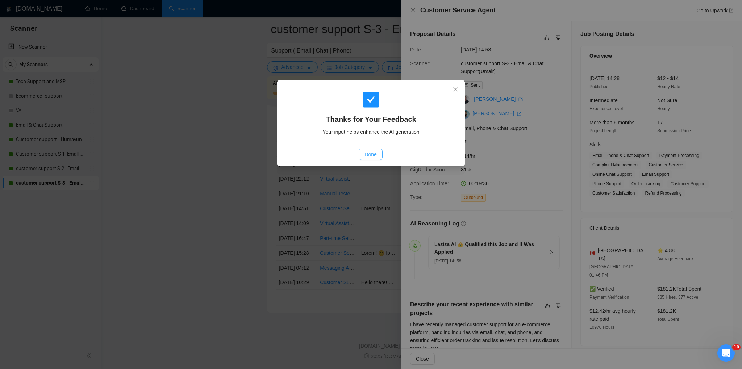
click at [364, 156] on button "Done" at bounding box center [371, 155] width 24 height 12
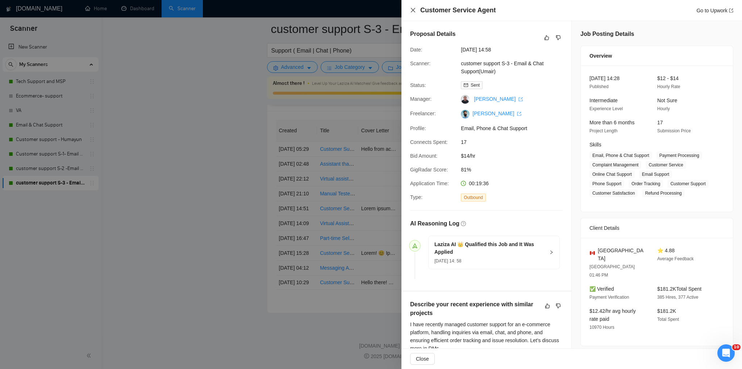
click at [413, 13] on icon "close" at bounding box center [413, 10] width 6 height 6
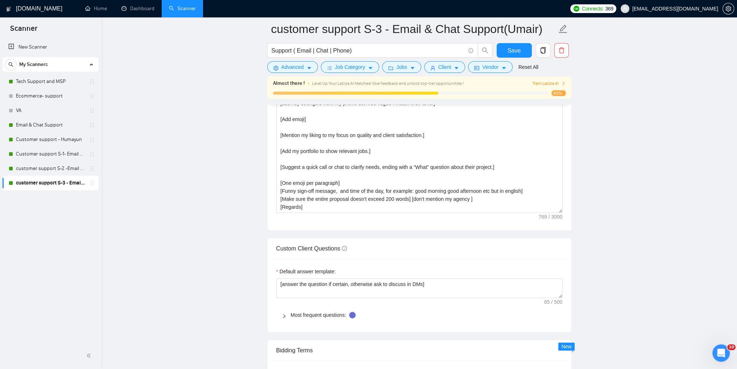
scroll to position [752, 0]
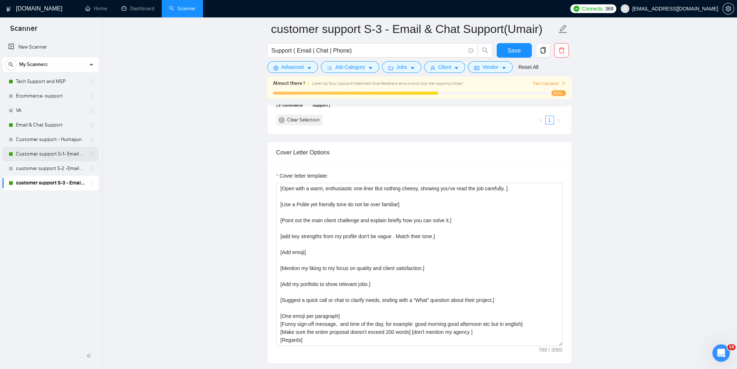
click at [37, 155] on link "Customer support S-1- Email & Chat Support" at bounding box center [50, 154] width 69 height 15
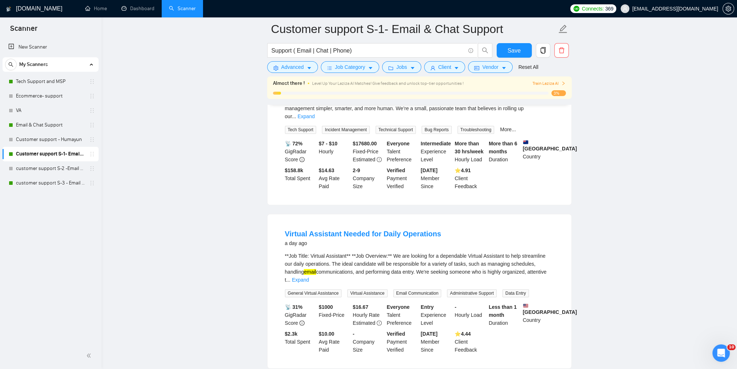
scroll to position [979, 0]
drag, startPoint x: 26, startPoint y: 166, endPoint x: 63, endPoint y: 173, distance: 37.9
click at [26, 167] on link "customer support S-2 -Email & Chat Support (Bulla)" at bounding box center [50, 168] width 69 height 15
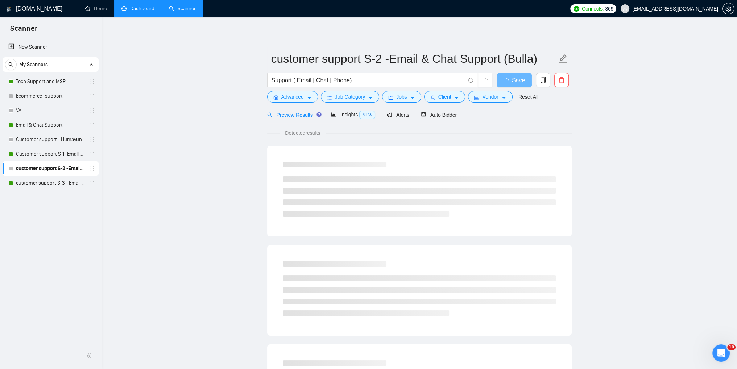
click at [128, 10] on link "Dashboard" at bounding box center [137, 8] width 33 height 6
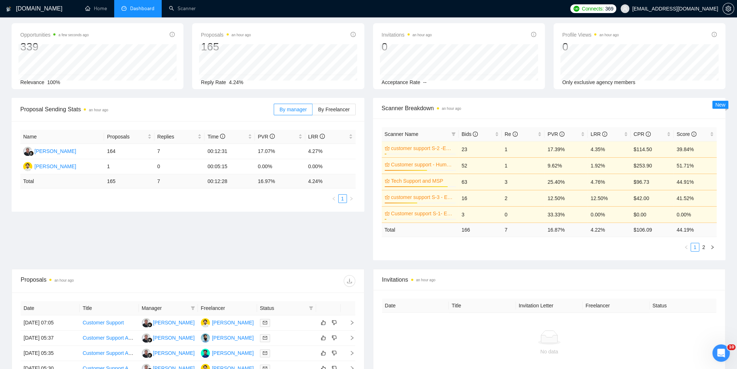
scroll to position [28, 0]
click at [338, 111] on span "By Freelancer" at bounding box center [334, 111] width 32 height 6
click at [312, 113] on input "By Freelancer" at bounding box center [312, 113] width 0 height 0
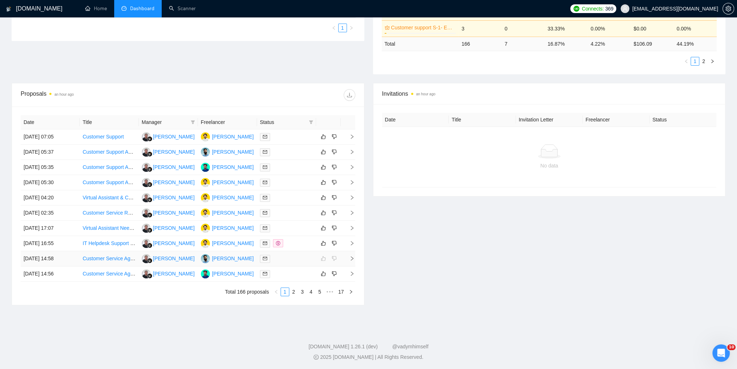
scroll to position [218, 0]
click at [292, 290] on link "2" at bounding box center [294, 291] width 8 height 8
click at [286, 292] on link "1" at bounding box center [285, 291] width 8 height 8
click at [293, 292] on link "2" at bounding box center [294, 291] width 8 height 8
click at [304, 294] on link "3" at bounding box center [302, 291] width 8 height 8
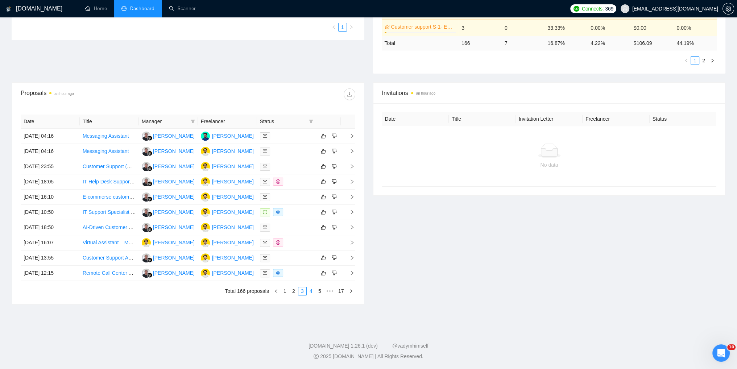
click at [313, 291] on link "4" at bounding box center [311, 291] width 8 height 8
click at [310, 295] on li "5" at bounding box center [311, 291] width 9 height 9
click at [311, 292] on link "6" at bounding box center [311, 291] width 8 height 8
click at [436, 286] on div "Invitations an hour ago Date Title Invitation Letter Freelancer Status No data" at bounding box center [549, 193] width 361 height 222
